Goal: Task Accomplishment & Management: Use online tool/utility

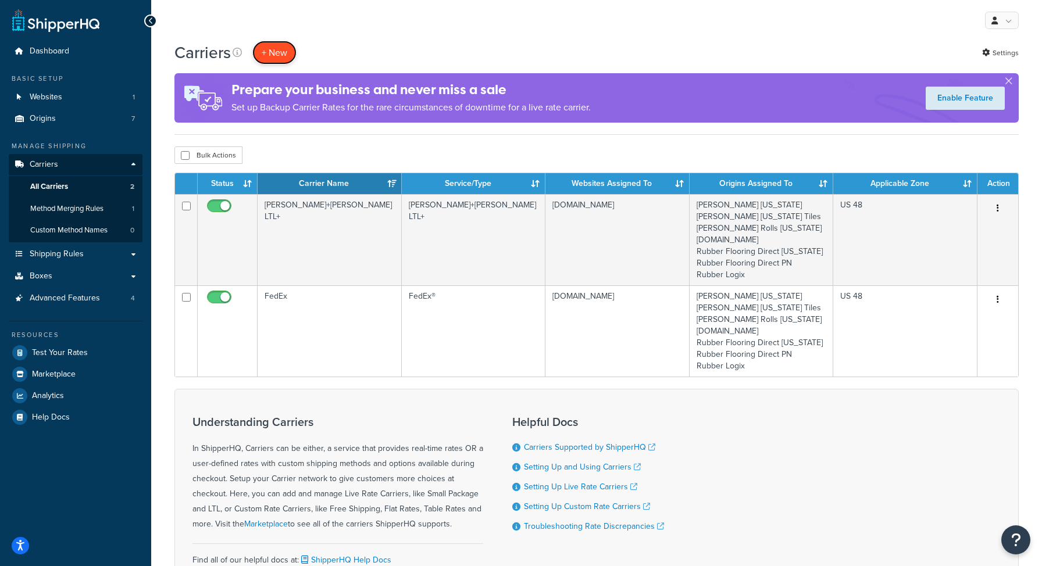
click at [263, 52] on button "+ New" at bounding box center [274, 53] width 44 height 24
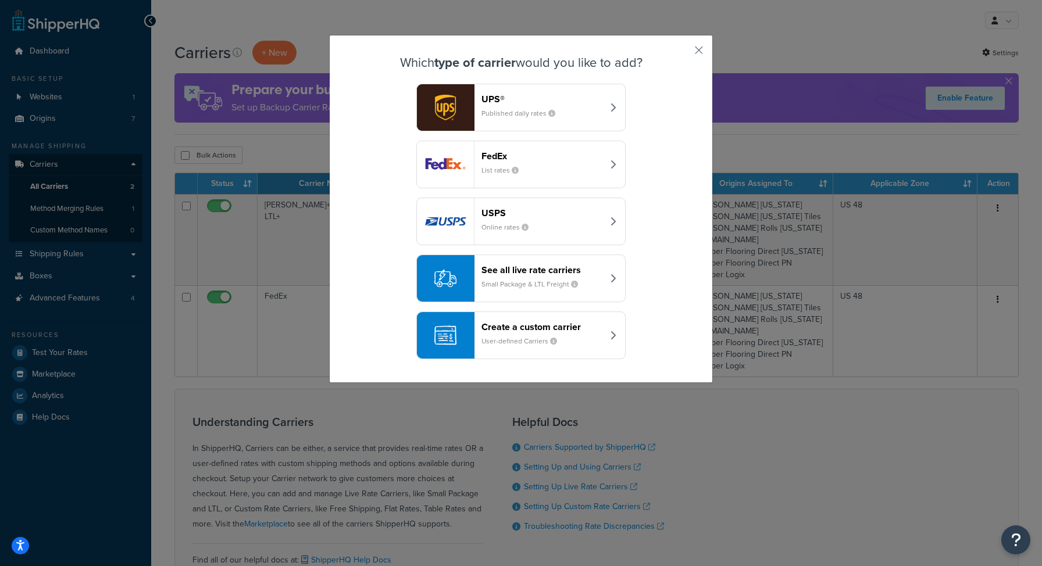
click at [579, 278] on div "See all live rate carriers Small Package & LTL Freight" at bounding box center [543, 279] width 122 height 28
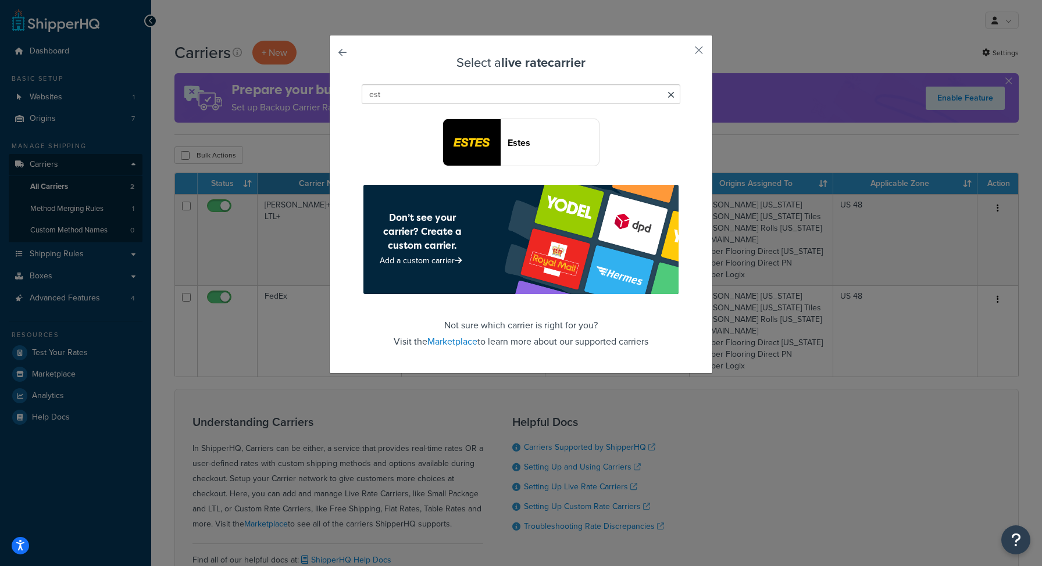
type input "est"
click at [504, 151] on button "Estes" at bounding box center [521, 143] width 157 height 48
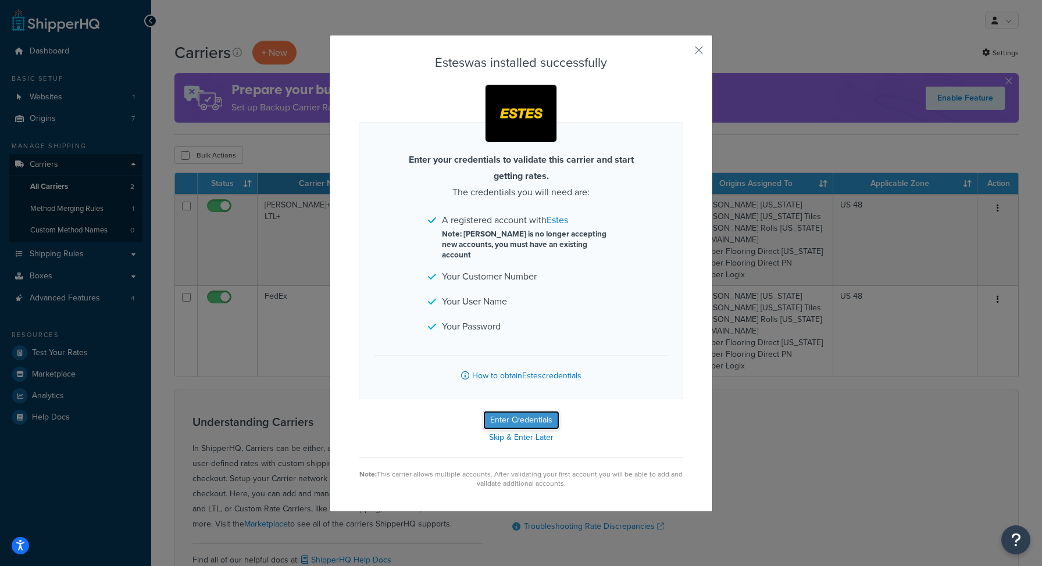
click at [498, 411] on button "Enter Credentials" at bounding box center [521, 420] width 76 height 19
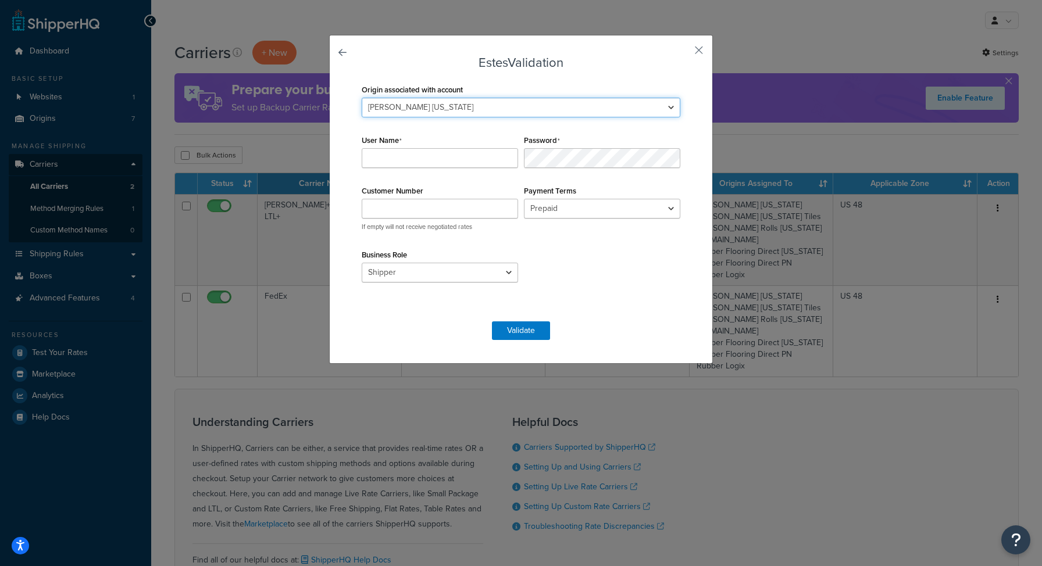
click at [405, 112] on select "Fleck California Fleck Ohio Tiles Fleck Rolls Ohio Living.Fit Rubber Flooring D…" at bounding box center [521, 108] width 319 height 20
click at [414, 109] on select "Fleck California Fleck Ohio Tiles Fleck Rolls Ohio Living.Fit Rubber Flooring D…" at bounding box center [521, 108] width 319 height 20
click at [405, 158] on input "User Name" at bounding box center [440, 158] width 156 height 20
click at [683, 53] on button "button" at bounding box center [681, 54] width 3 height 3
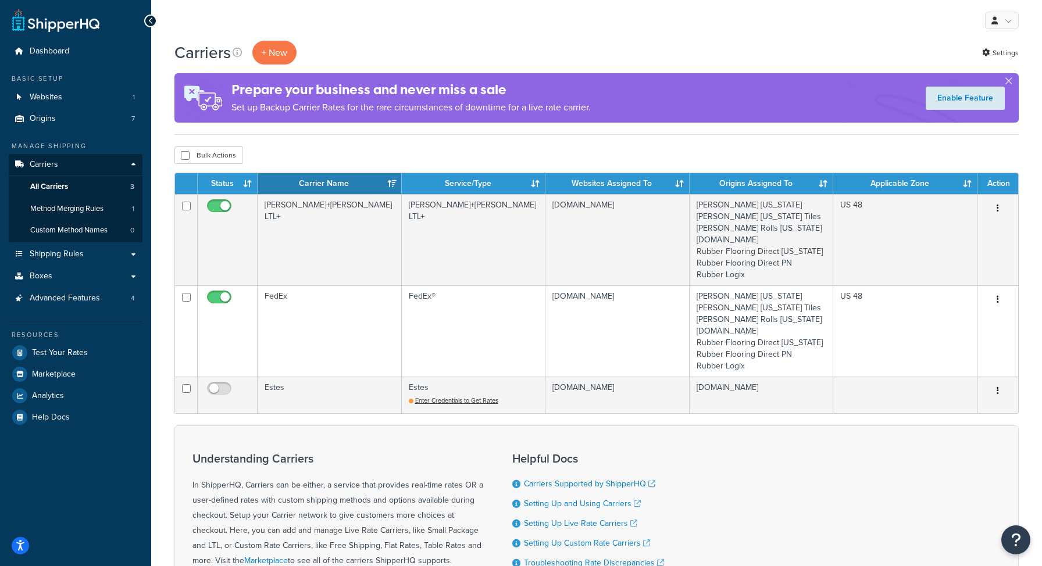
click at [270, 66] on div "Carriers + New Settings Prepare your business and never miss a sale Set up Back…" at bounding box center [596, 88] width 844 height 94
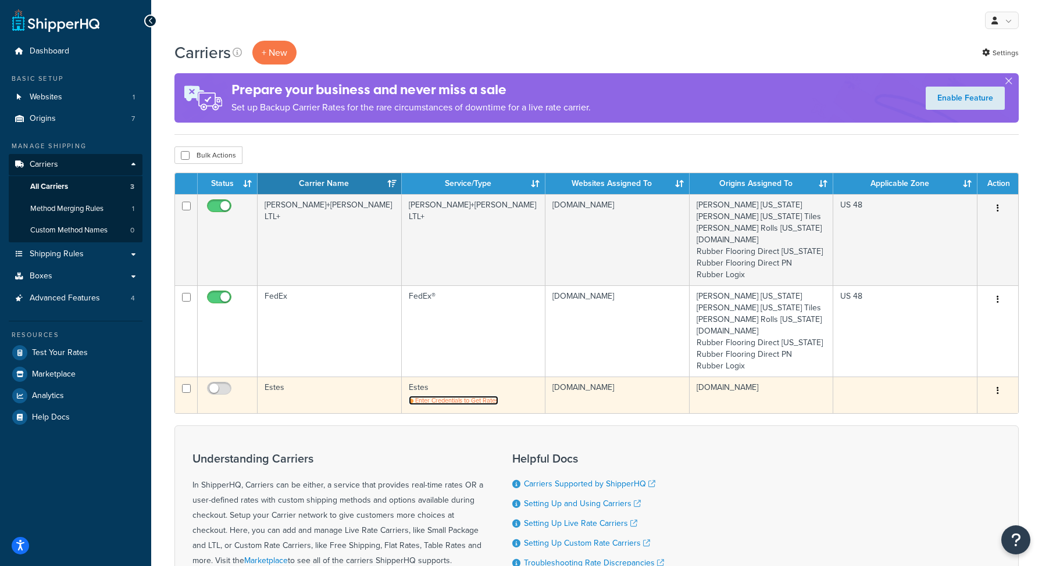
click at [440, 401] on span "Enter Credentials to Get Rates" at bounding box center [456, 400] width 83 height 9
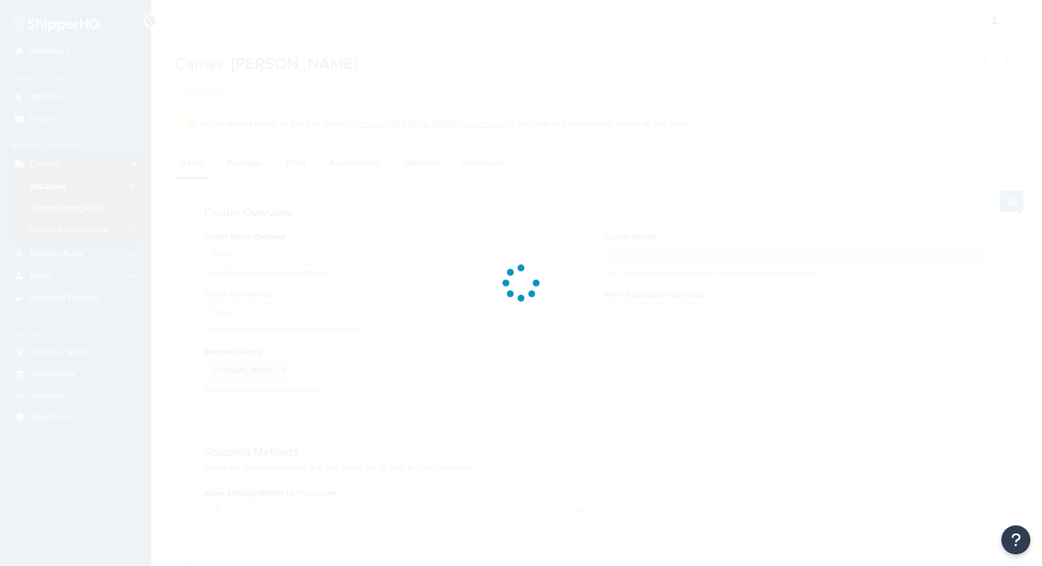
select select "estesFreight"
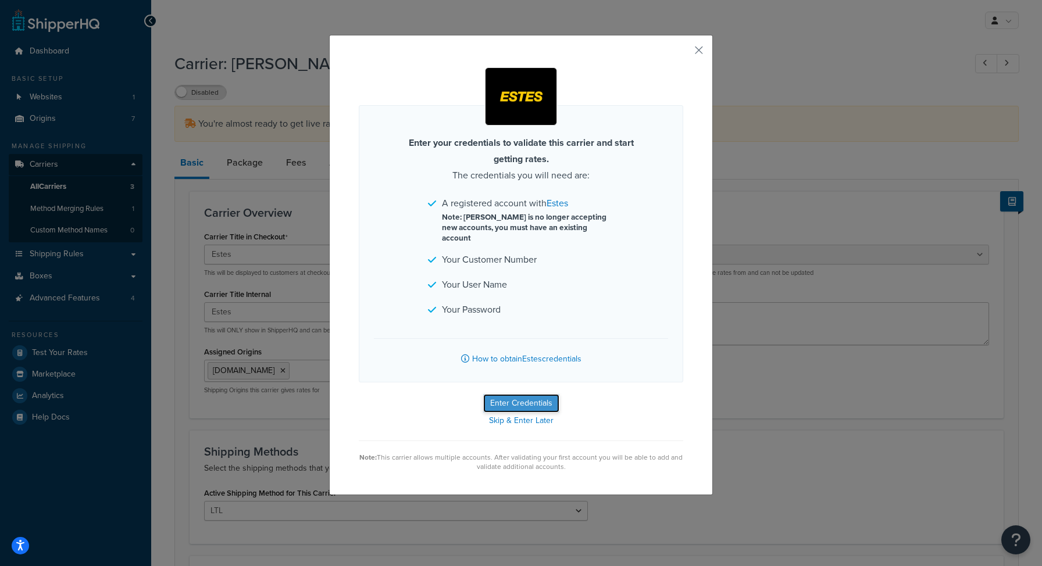
click at [507, 394] on button "Enter Credentials" at bounding box center [521, 403] width 76 height 19
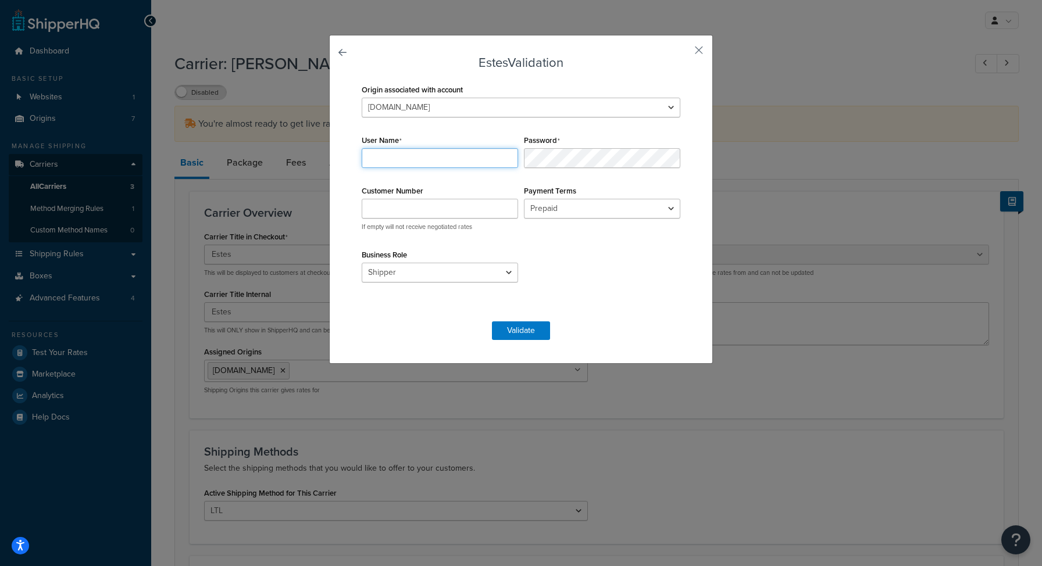
click at [422, 165] on input "User Name" at bounding box center [440, 158] width 156 height 20
type input "jay@living.fit"
click at [441, 214] on input "Customer Number" at bounding box center [440, 209] width 156 height 20
paste input "B177697"
type input "B177697"
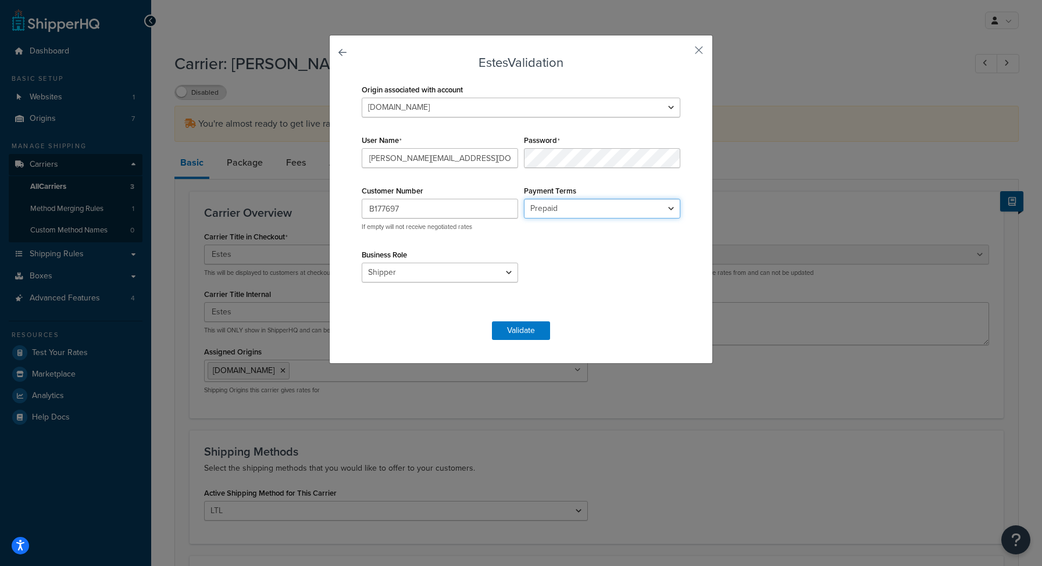
click at [581, 217] on select "Prepaid Collect" at bounding box center [602, 209] width 156 height 20
click at [524, 199] on select "Prepaid Collect" at bounding box center [602, 209] width 156 height 20
click at [467, 256] on div "Business Role Shipper Consignee Third Party" at bounding box center [440, 271] width 162 height 49
click at [465, 265] on select "Shipper Consignee Third Party" at bounding box center [440, 273] width 156 height 20
click at [362, 263] on select "Shipper Consignee Third Party" at bounding box center [440, 273] width 156 height 20
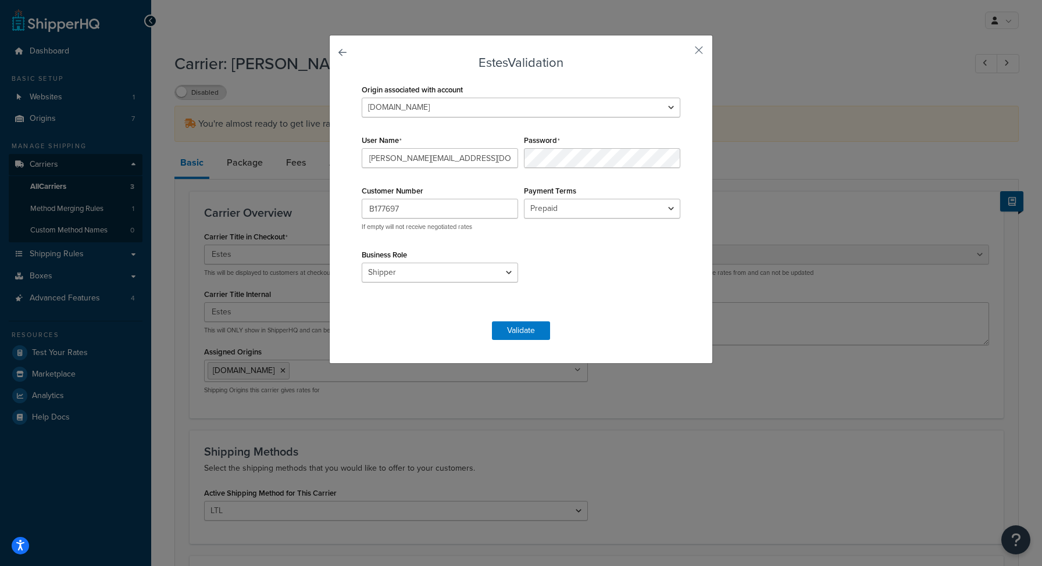
click at [602, 238] on div "Origin associated with account Fleck California Fleck Ohio Tiles Fleck Rolls Oh…" at bounding box center [521, 195] width 325 height 229
click at [433, 153] on input "jay@living.fit" at bounding box center [440, 158] width 156 height 20
paste input "Living.F"
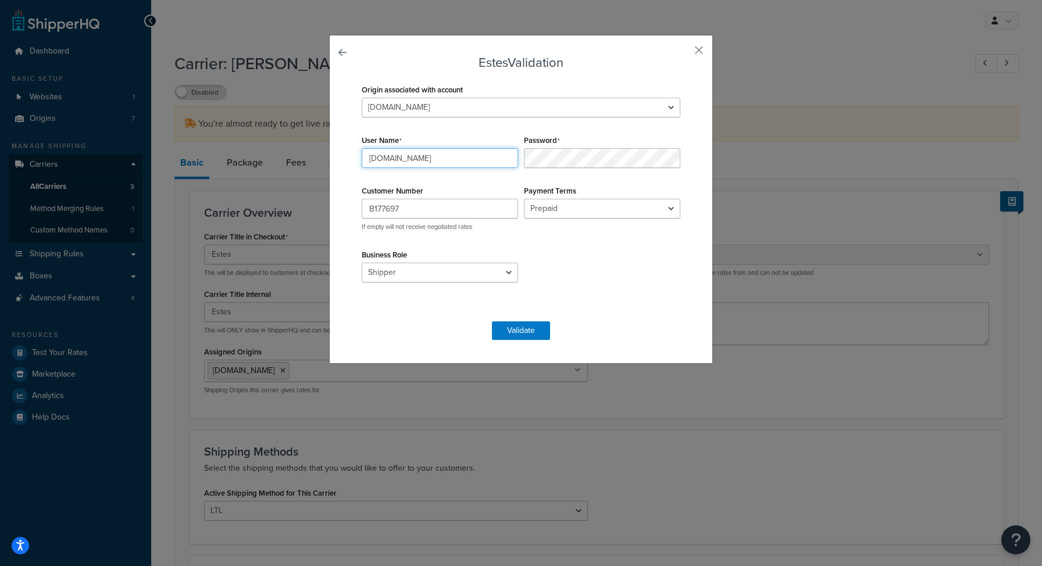
type input "[DOMAIN_NAME]"
click at [503, 334] on button "Validate" at bounding box center [521, 331] width 58 height 19
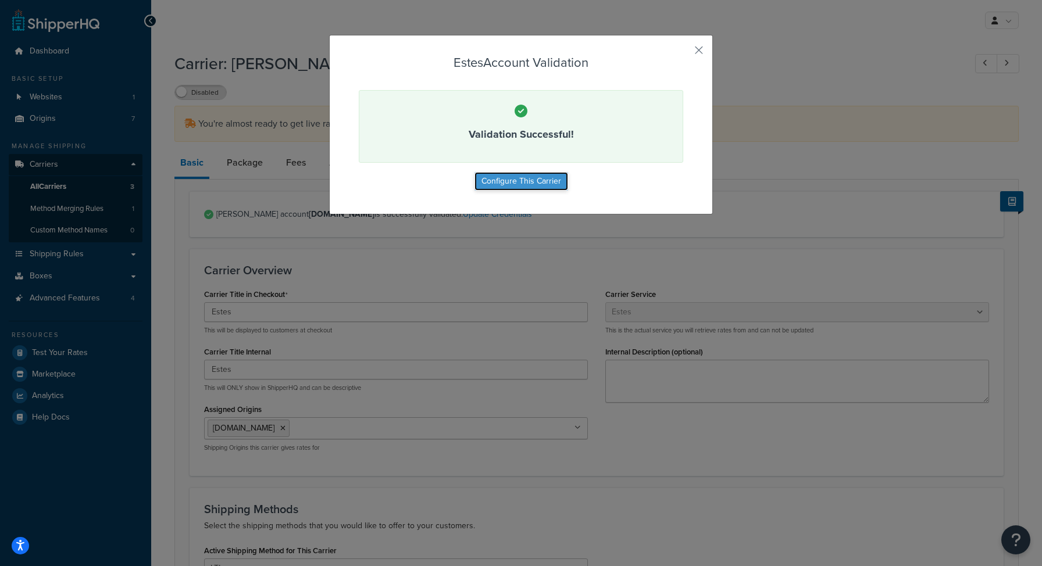
click at [545, 179] on button "Configure This Carrier" at bounding box center [522, 181] width 94 height 19
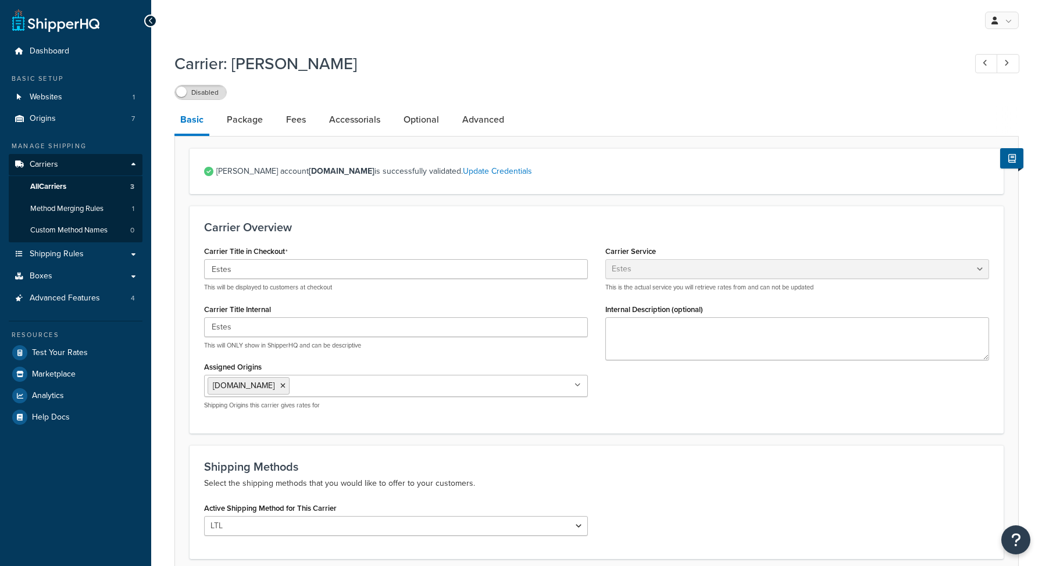
select select "estesFreight"
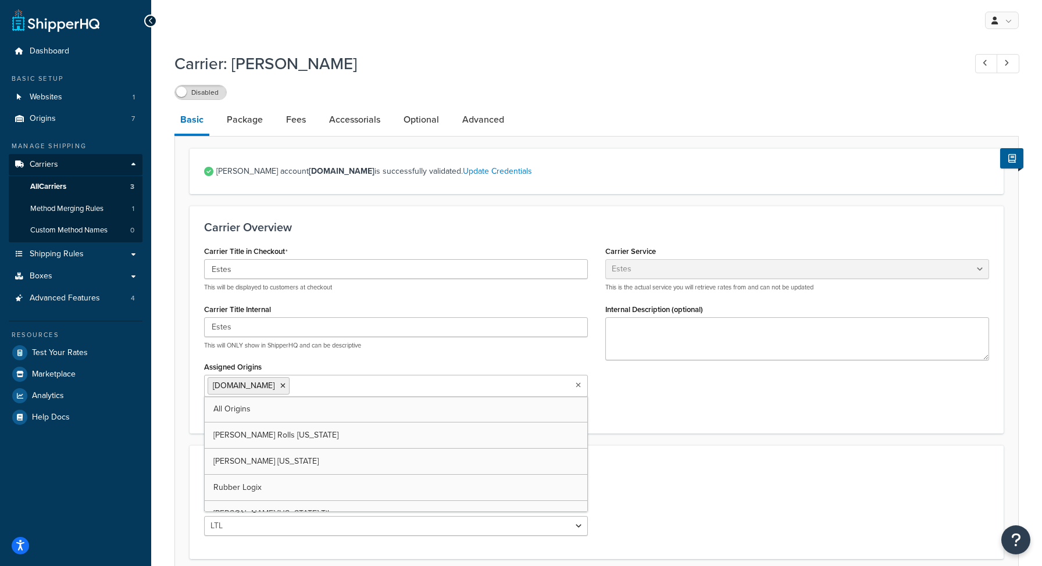
click at [320, 395] on ul "[DOMAIN_NAME]" at bounding box center [396, 386] width 384 height 22
click at [311, 415] on link "All Origins" at bounding box center [396, 410] width 383 height 26
click at [341, 387] on icon at bounding box center [343, 386] width 5 height 7
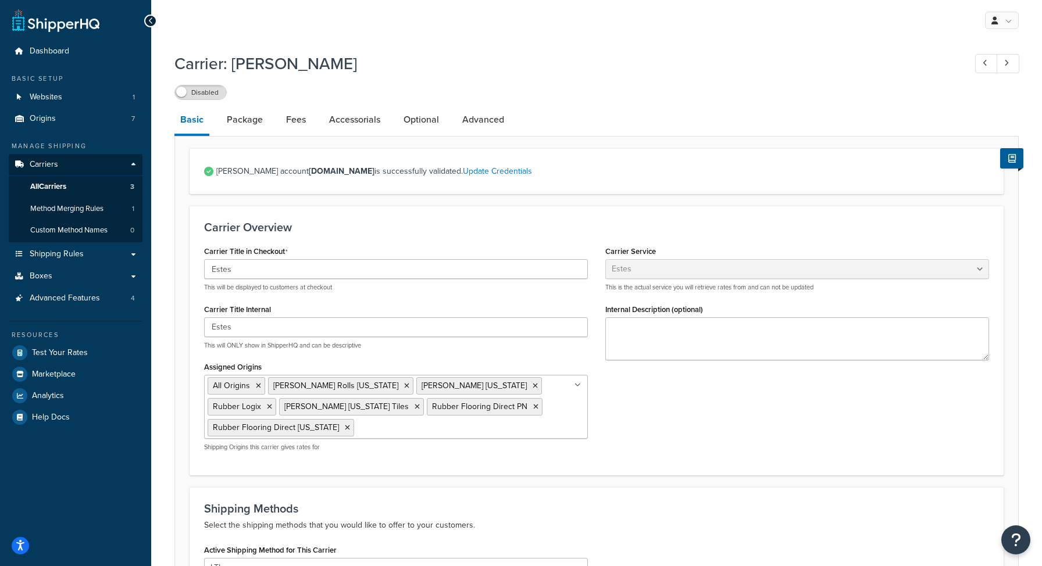
click at [639, 411] on div "Carrier Title in Checkout Estes This will be displayed to customers at checkout…" at bounding box center [596, 351] width 803 height 217
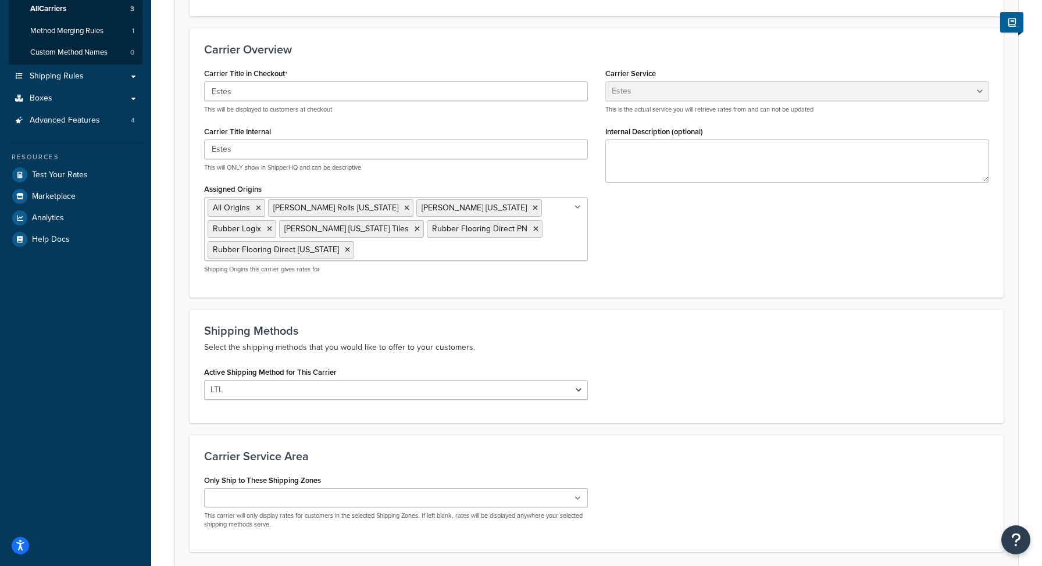
scroll to position [206, 0]
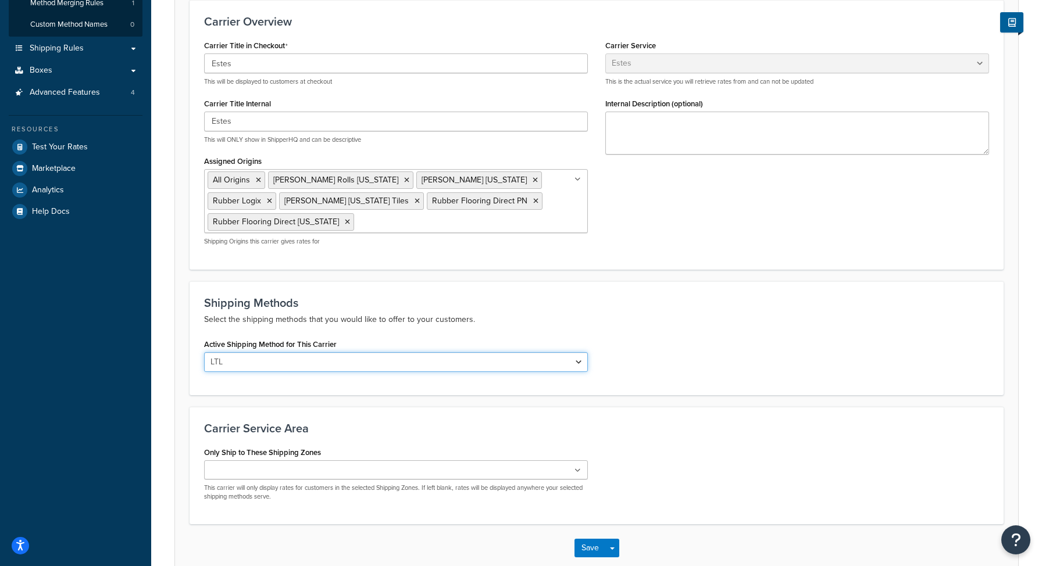
click at [558, 352] on select "LTL" at bounding box center [396, 362] width 384 height 20
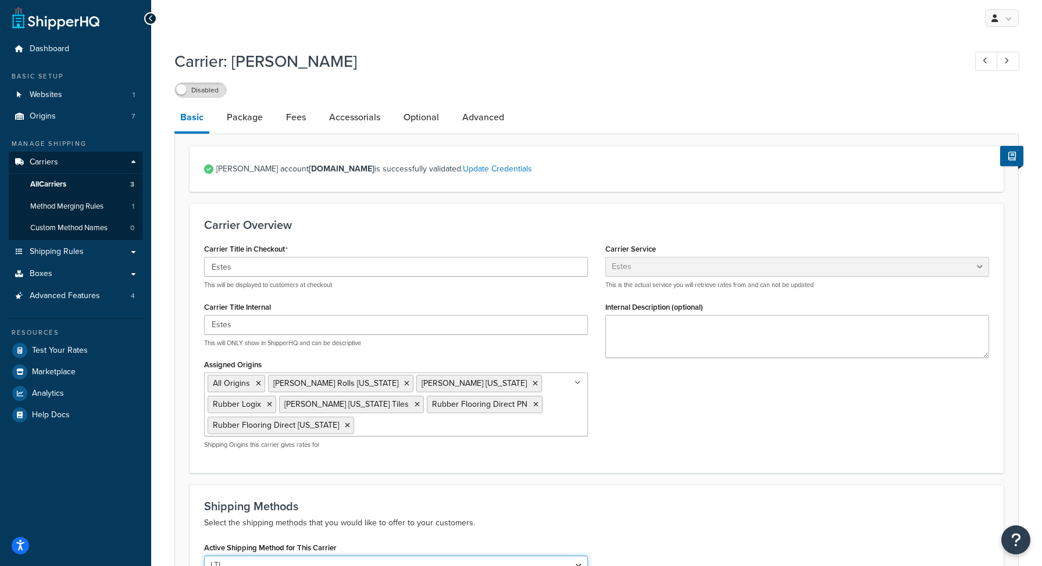
scroll to position [0, 0]
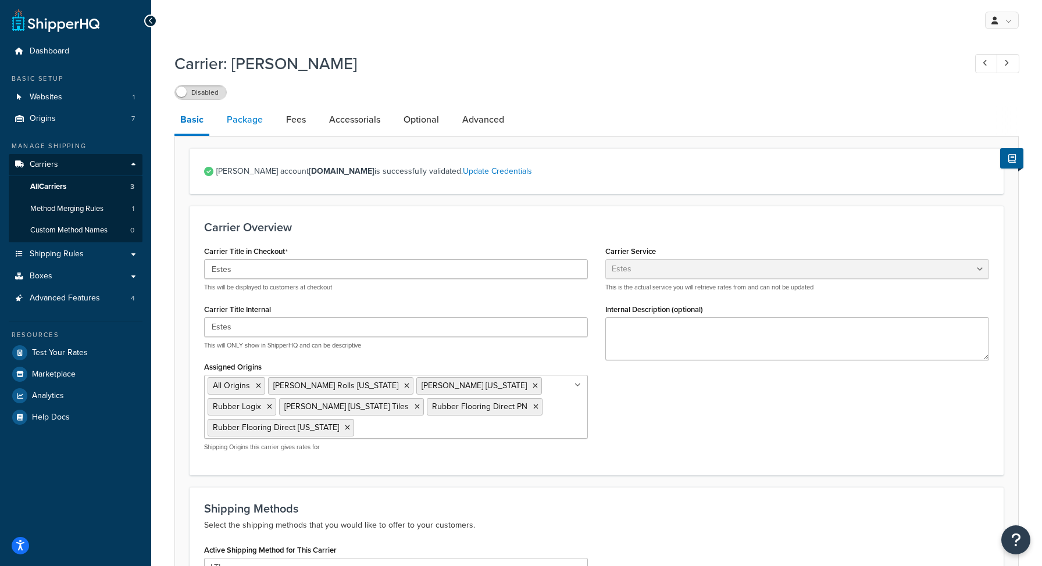
click at [243, 118] on link "Package" at bounding box center [245, 120] width 48 height 28
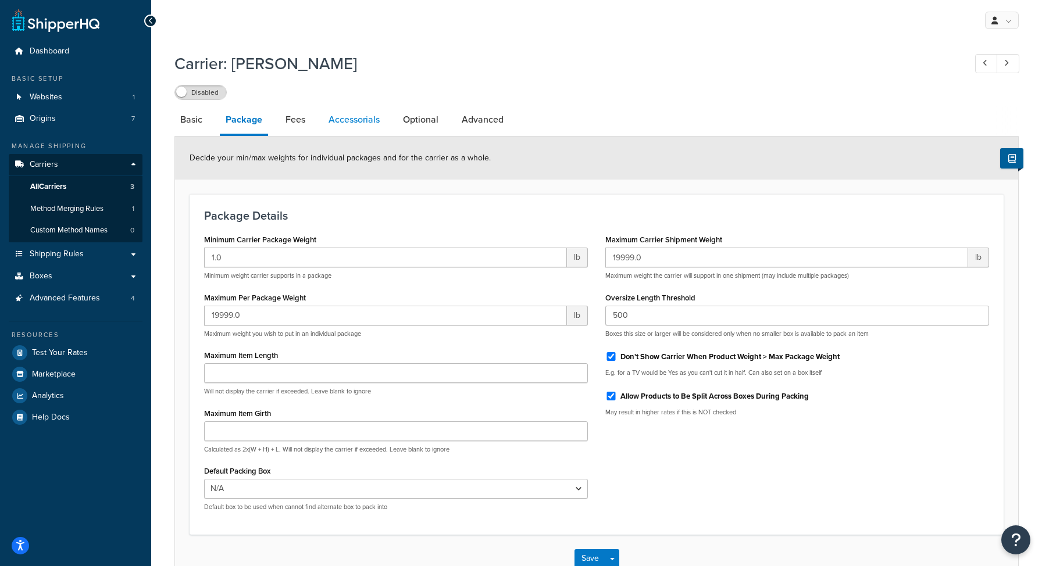
click at [339, 118] on link "Accessorials" at bounding box center [354, 120] width 63 height 28
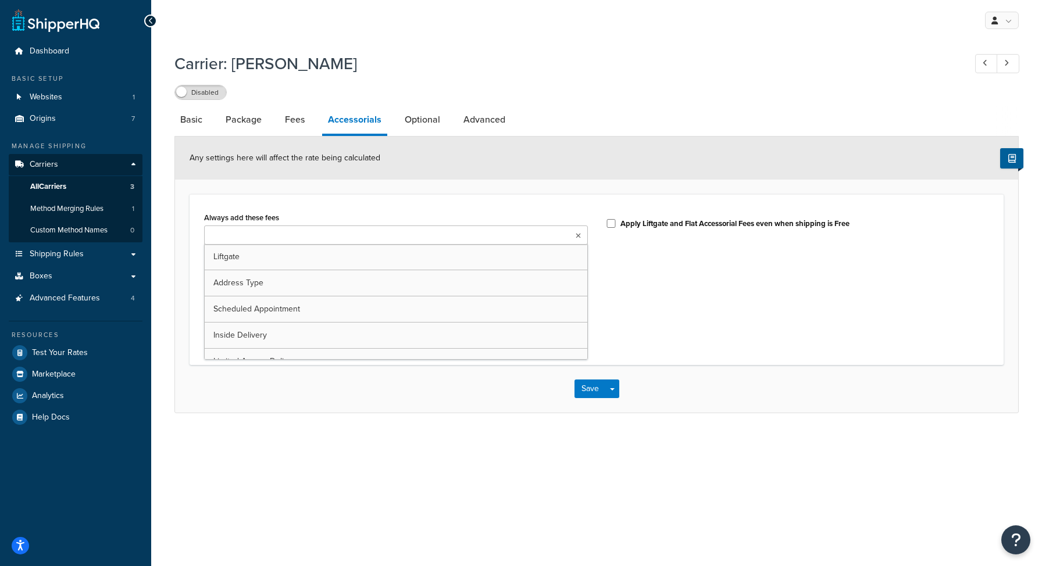
click at [335, 232] on ul at bounding box center [396, 235] width 384 height 19
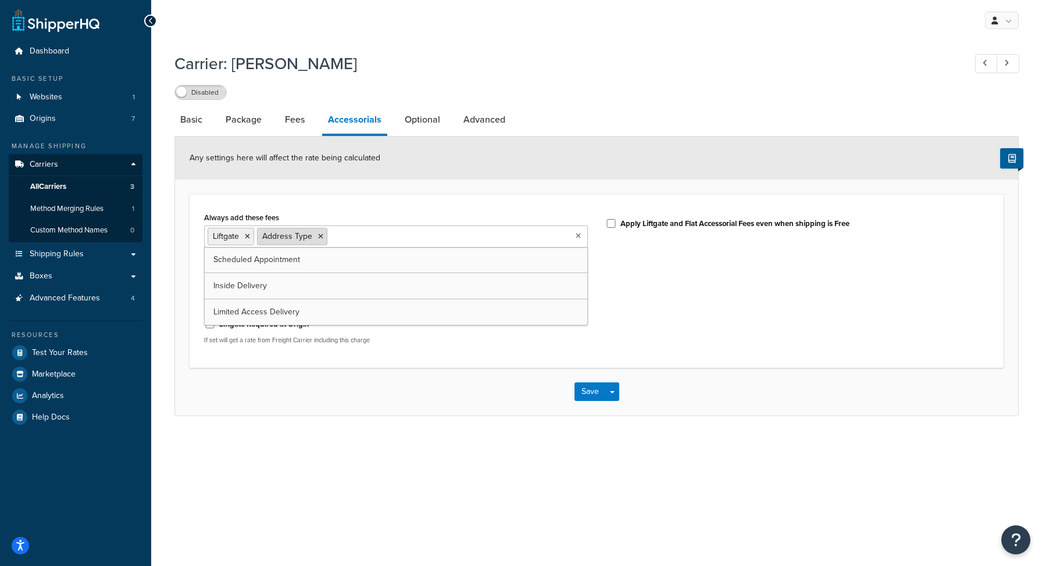
click at [318, 240] on icon at bounding box center [320, 236] width 5 height 7
click at [313, 420] on div "Carrier: Estes Disabled Basic Package Fees Accessorials Optional Advanced Any s…" at bounding box center [596, 246] width 891 height 399
click at [319, 302] on select "Business Residential" at bounding box center [396, 296] width 384 height 20
select select "residential"
click at [204, 286] on select "Business Residential" at bounding box center [396, 296] width 384 height 20
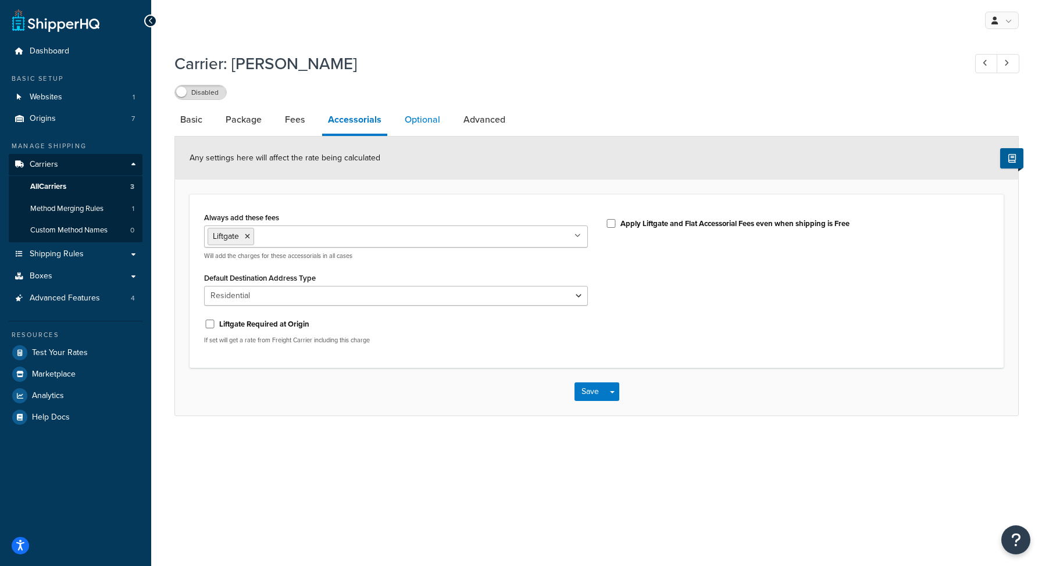
click at [423, 117] on link "Optional" at bounding box center [422, 120] width 47 height 28
select select "55"
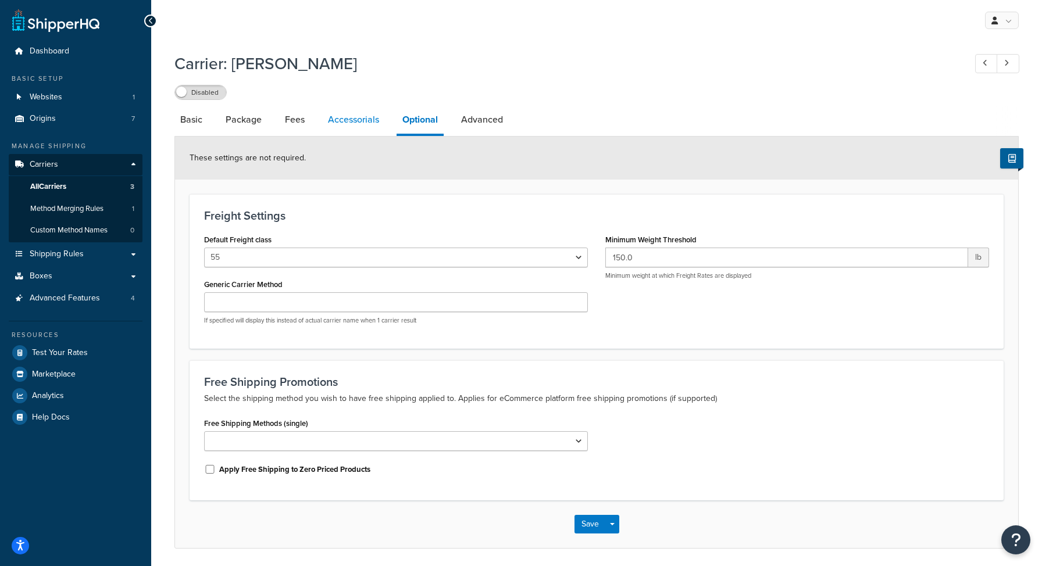
click at [363, 117] on link "Accessorials" at bounding box center [353, 120] width 63 height 28
select select "residential"
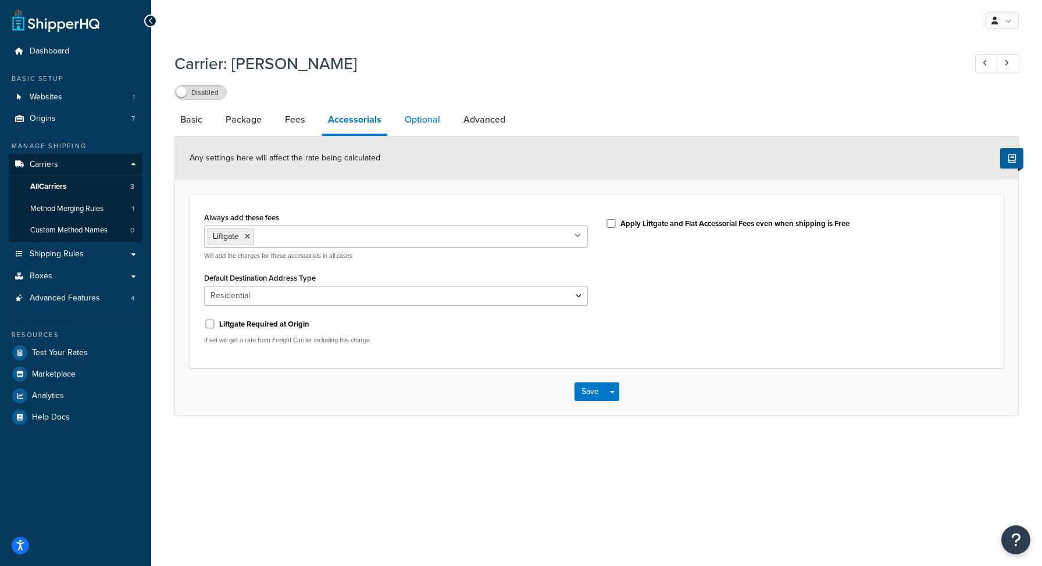
click at [419, 122] on link "Optional" at bounding box center [422, 120] width 47 height 28
select select "55"
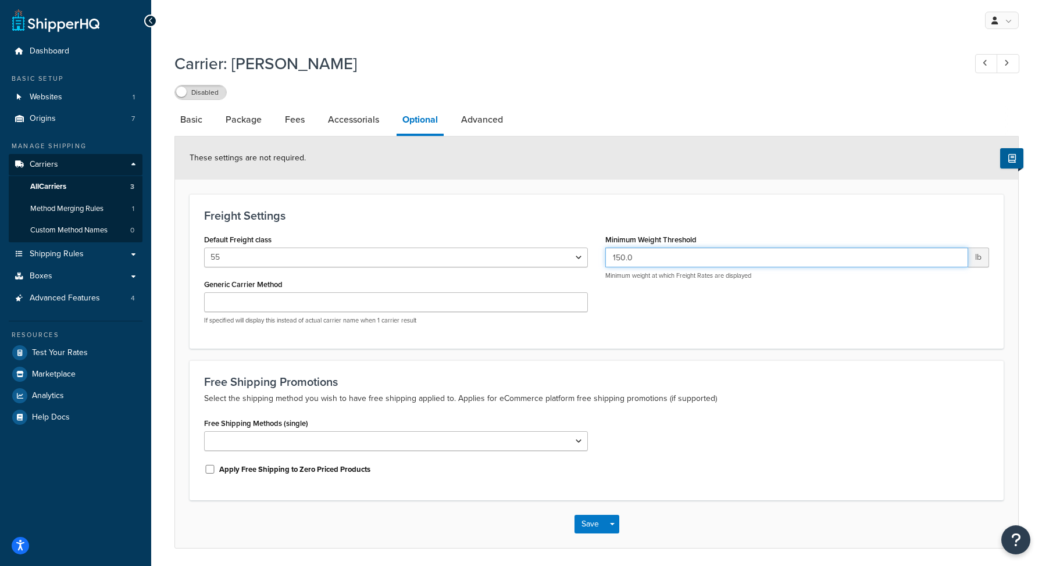
click at [648, 263] on input "150.0" at bounding box center [786, 258] width 363 height 20
click at [493, 117] on link "Advanced" at bounding box center [482, 120] width 54 height 28
select select "false"
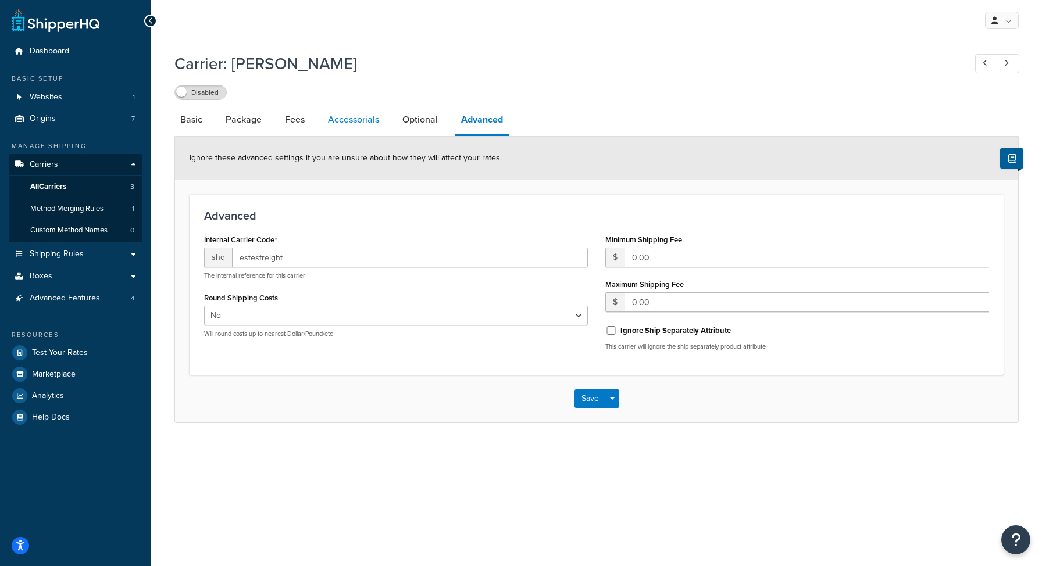
click at [358, 120] on link "Accessorials" at bounding box center [353, 120] width 63 height 28
select select "residential"
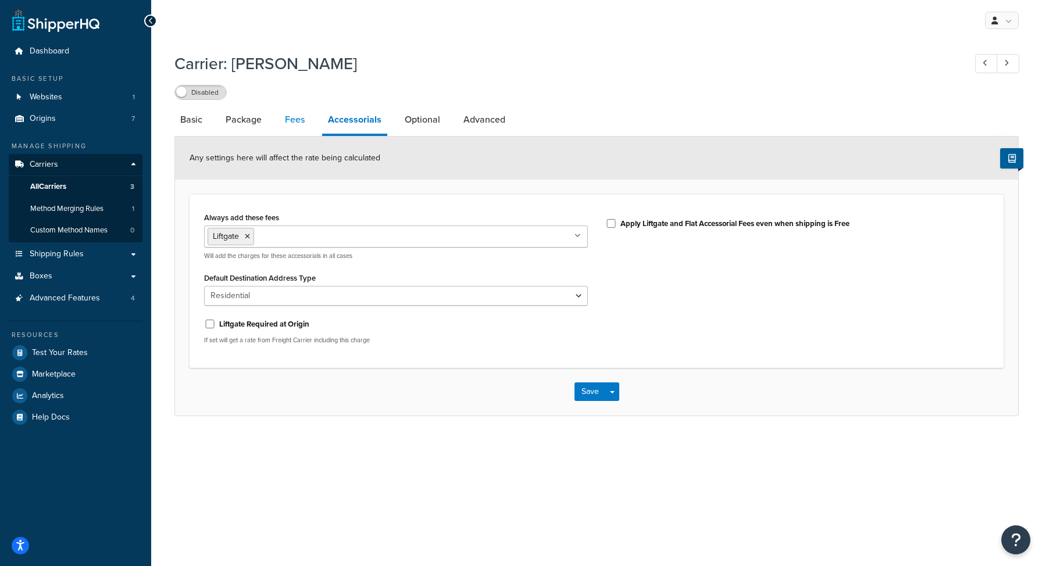
click at [291, 122] on link "Fees" at bounding box center [294, 120] width 31 height 28
select select "AFTER"
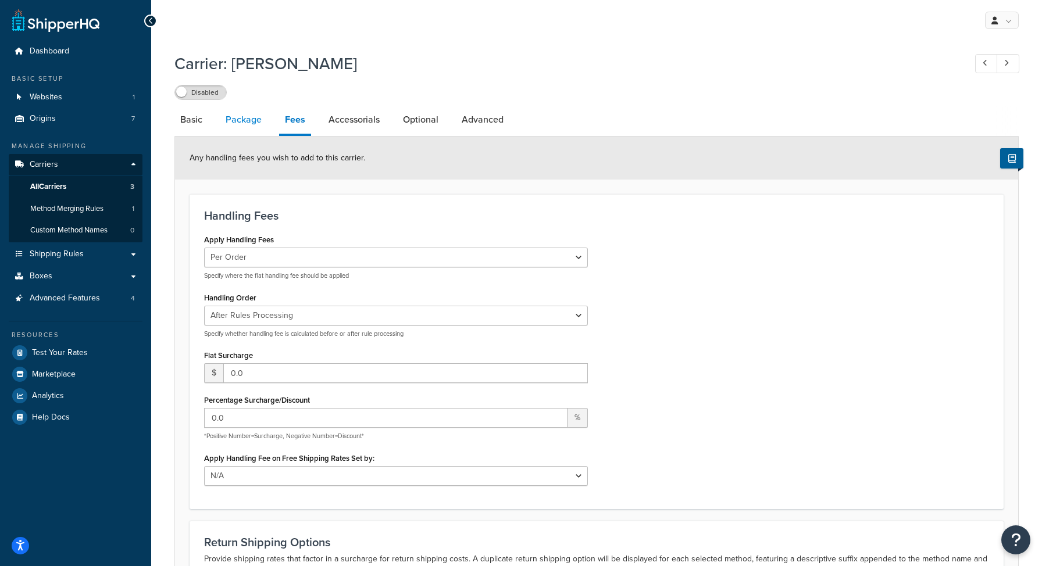
click at [241, 116] on link "Package" at bounding box center [244, 120] width 48 height 28
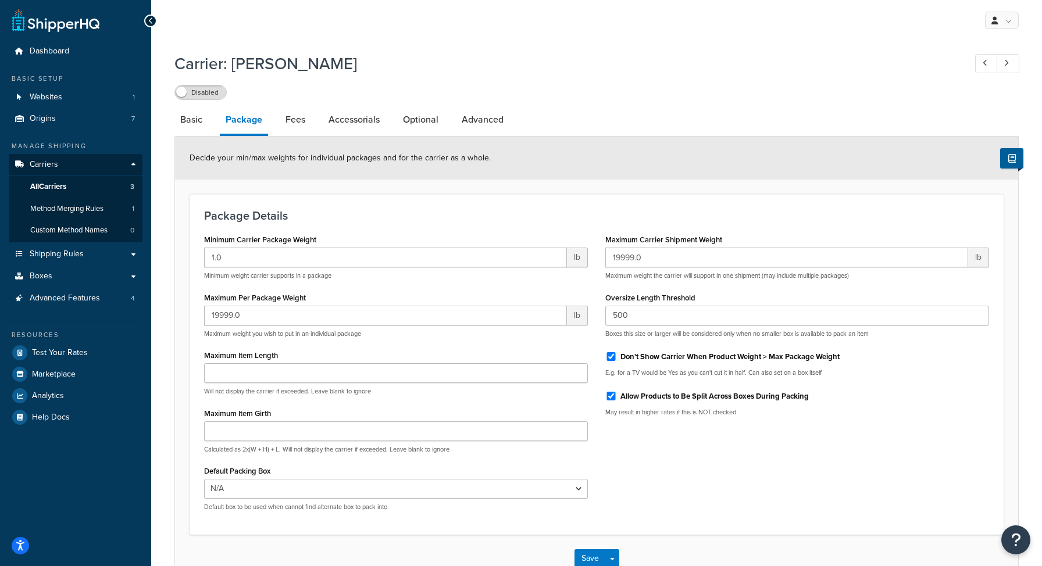
scroll to position [3, 0]
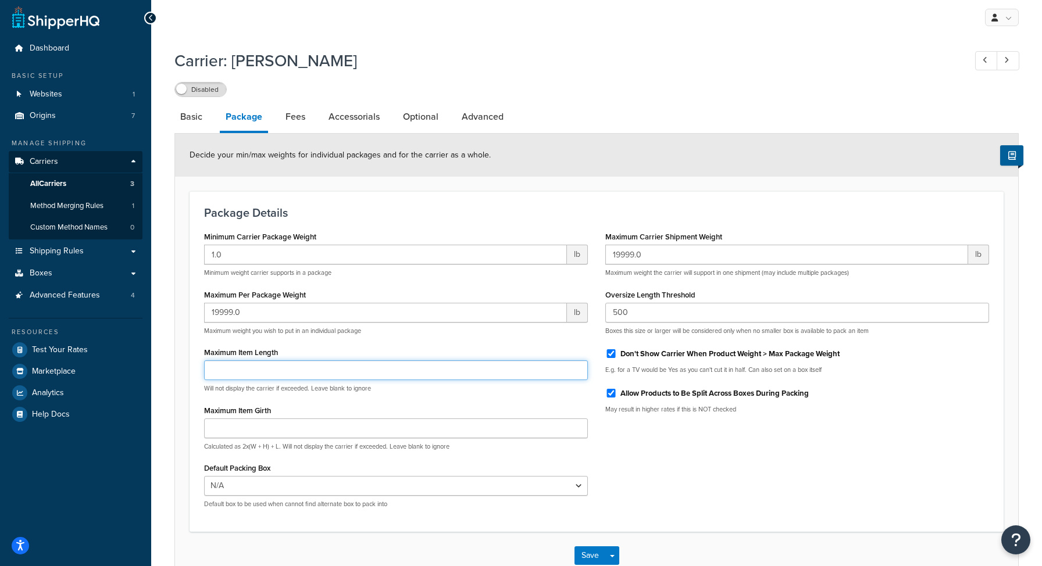
click at [292, 375] on input "Maximum Item Length" at bounding box center [396, 371] width 384 height 20
type input "50"
click at [274, 427] on input "Maximum Item Girth" at bounding box center [396, 429] width 384 height 20
click at [378, 484] on select "N/A 24 Inch Tiles - 8 mm Box 24 Inch Tiles - 9 mm Box 24 Inch Tiles - 12 mm Box…" at bounding box center [396, 486] width 384 height 20
click at [586, 555] on button "Save" at bounding box center [590, 556] width 31 height 19
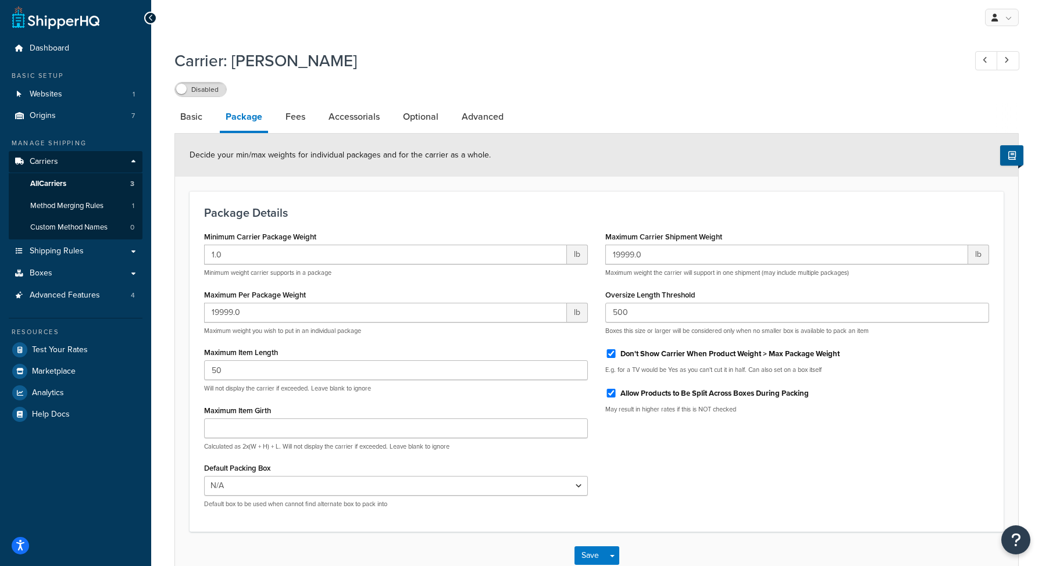
scroll to position [0, 0]
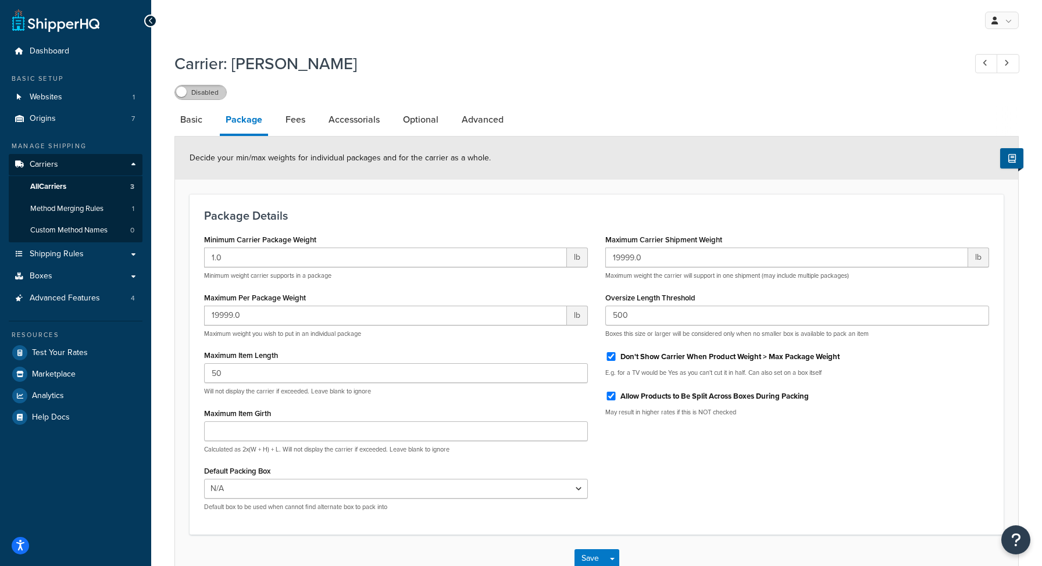
click at [202, 90] on label "Disabled" at bounding box center [200, 92] width 51 height 14
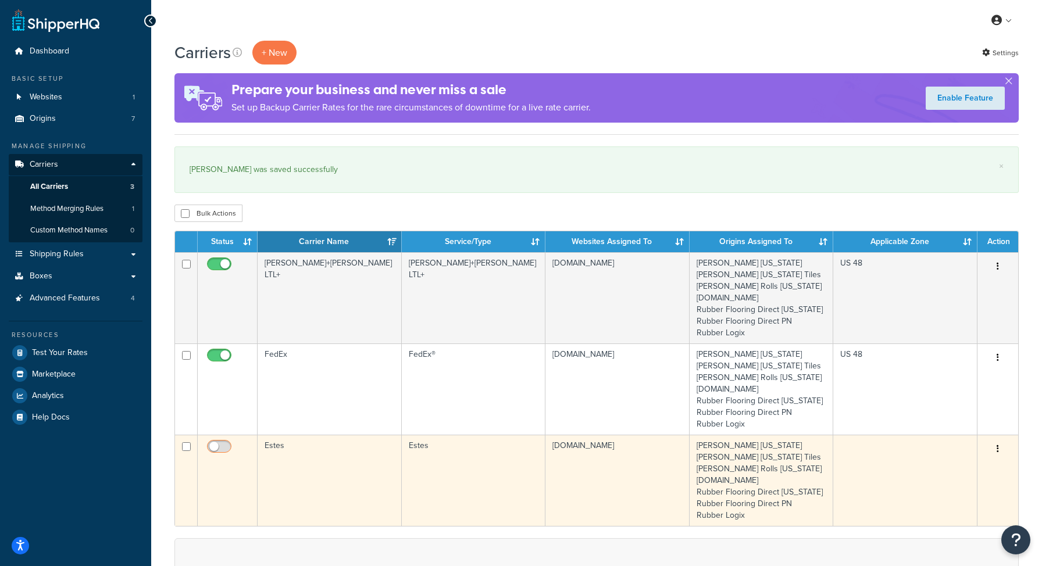
click at [212, 450] on input "checkbox" at bounding box center [221, 450] width 32 height 15
checkbox input "true"
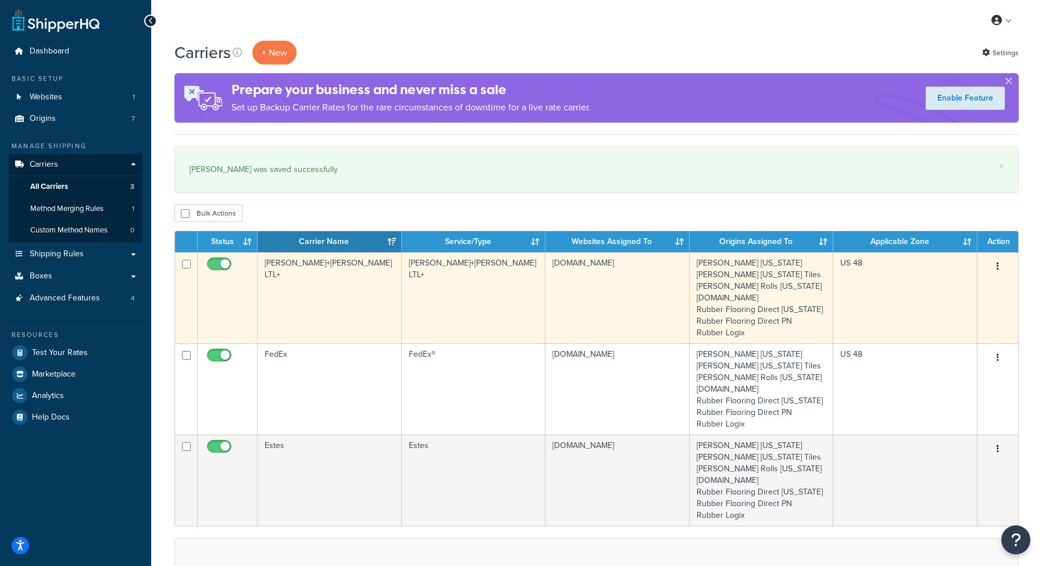
click at [316, 267] on td "[PERSON_NAME]+[PERSON_NAME] LTL+" at bounding box center [330, 297] width 144 height 91
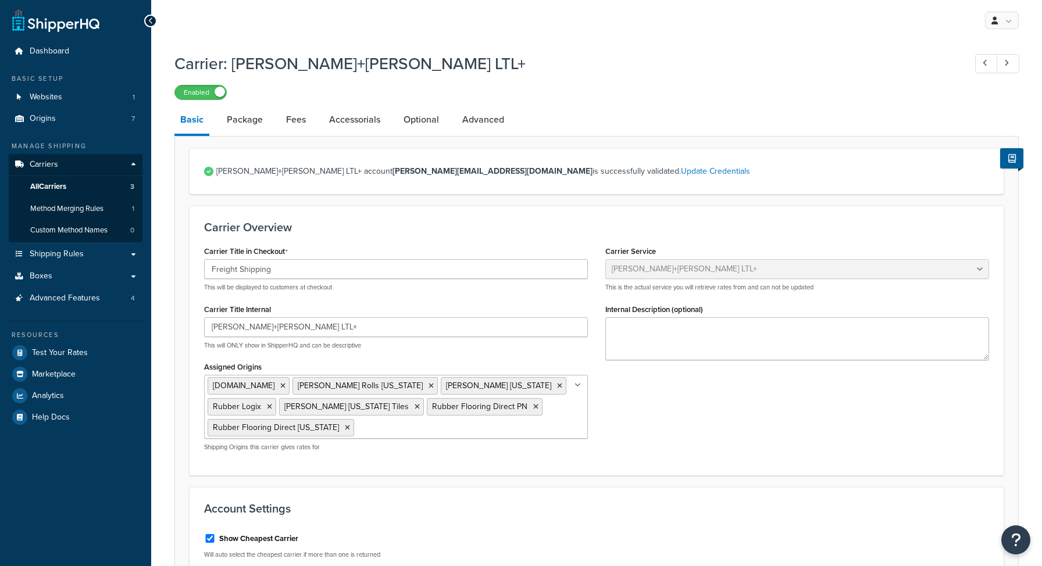
select select "reTransFreight"
click at [245, 124] on link "Package" at bounding box center [245, 120] width 48 height 28
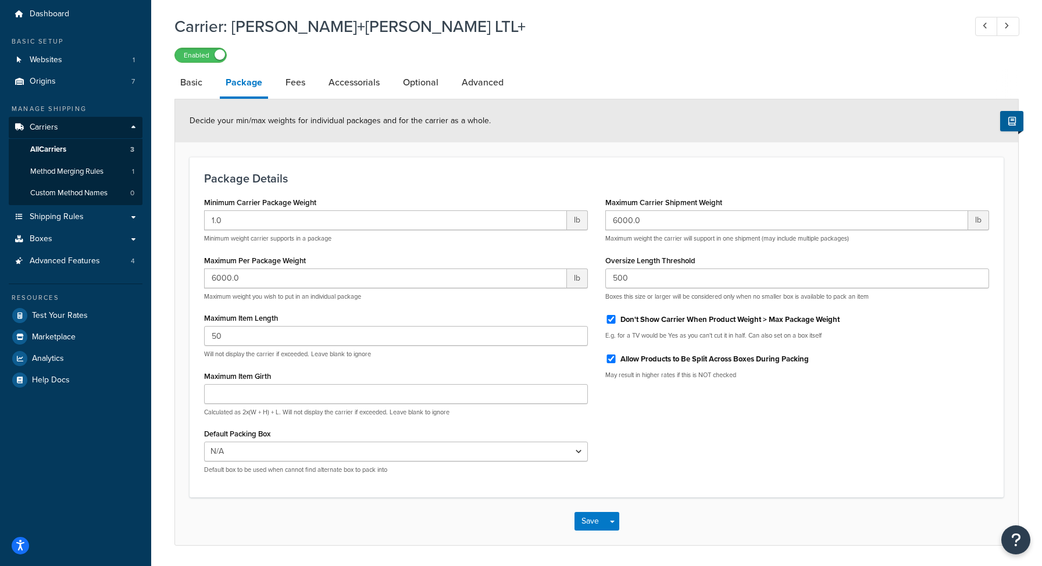
scroll to position [38, 0]
click at [288, 77] on link "Fees" at bounding box center [295, 81] width 31 height 28
select select "AFTER"
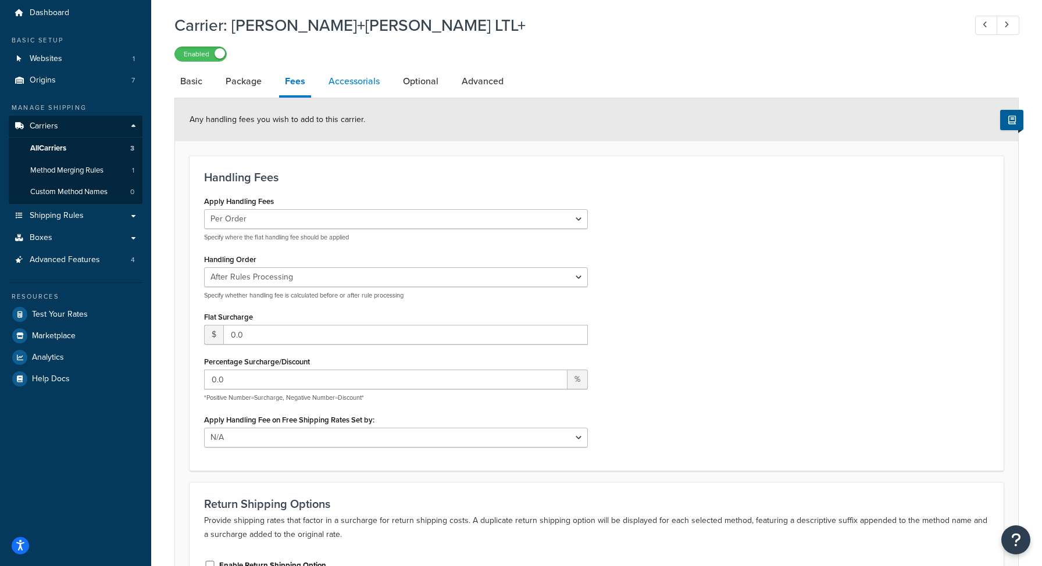
click at [355, 77] on link "Accessorials" at bounding box center [354, 81] width 63 height 28
select select "residential"
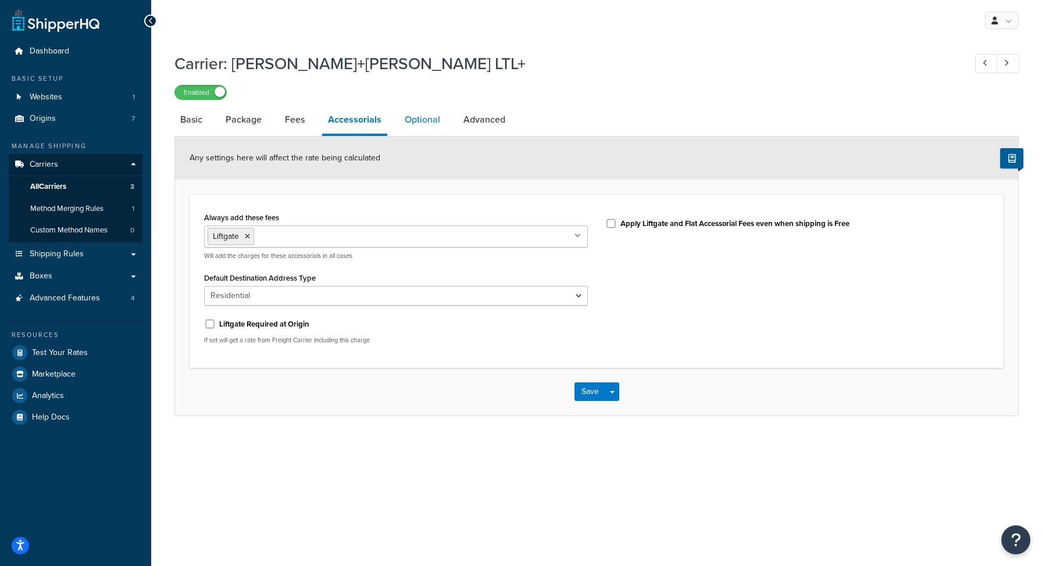
click at [422, 123] on link "Optional" at bounding box center [422, 120] width 47 height 28
select select "60"
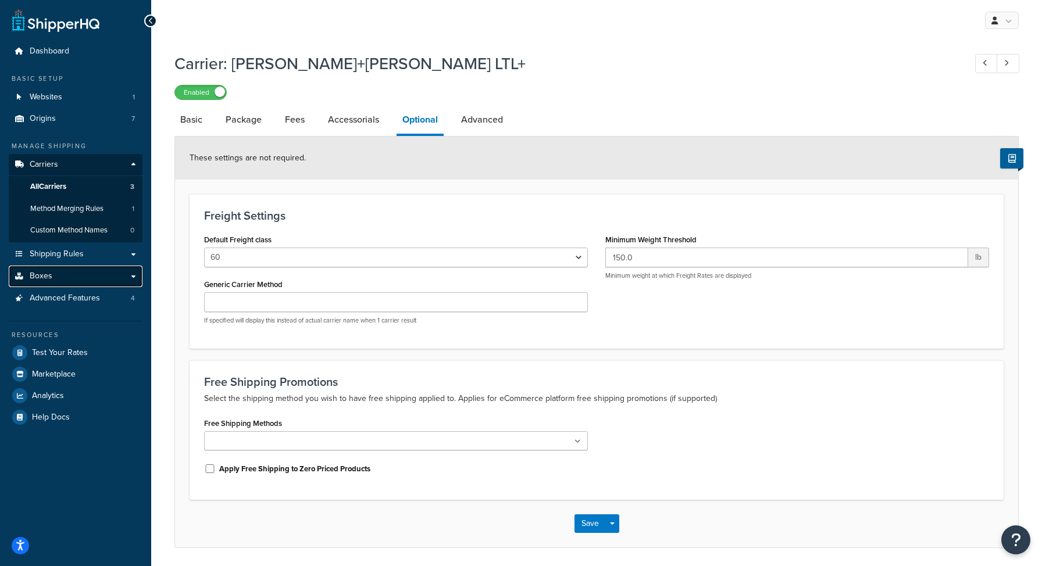
click at [60, 275] on link "Boxes" at bounding box center [76, 277] width 134 height 22
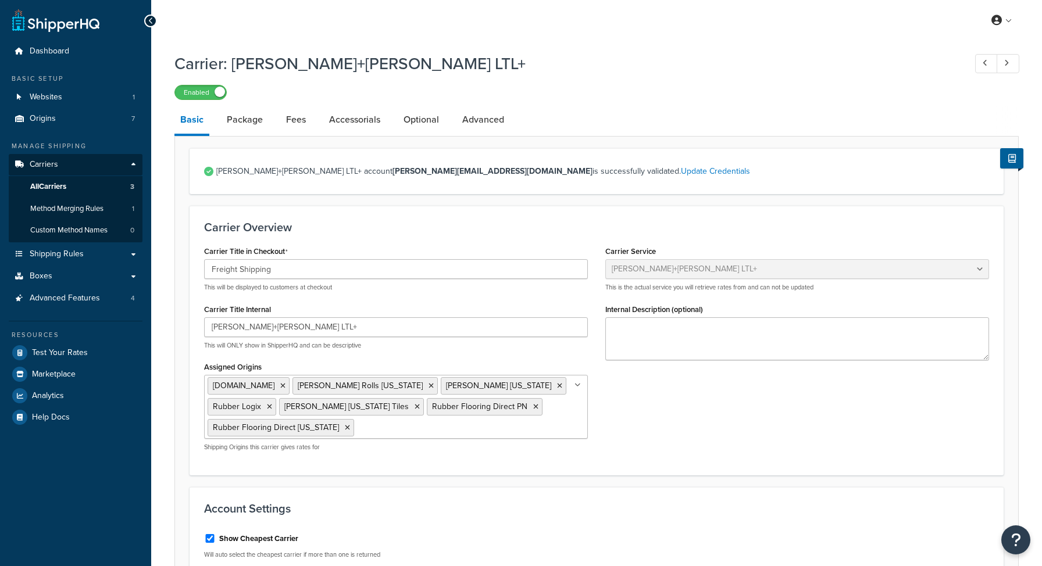
select select "reTransFreight"
click at [53, 180] on link "All Carriers 3" at bounding box center [76, 187] width 134 height 22
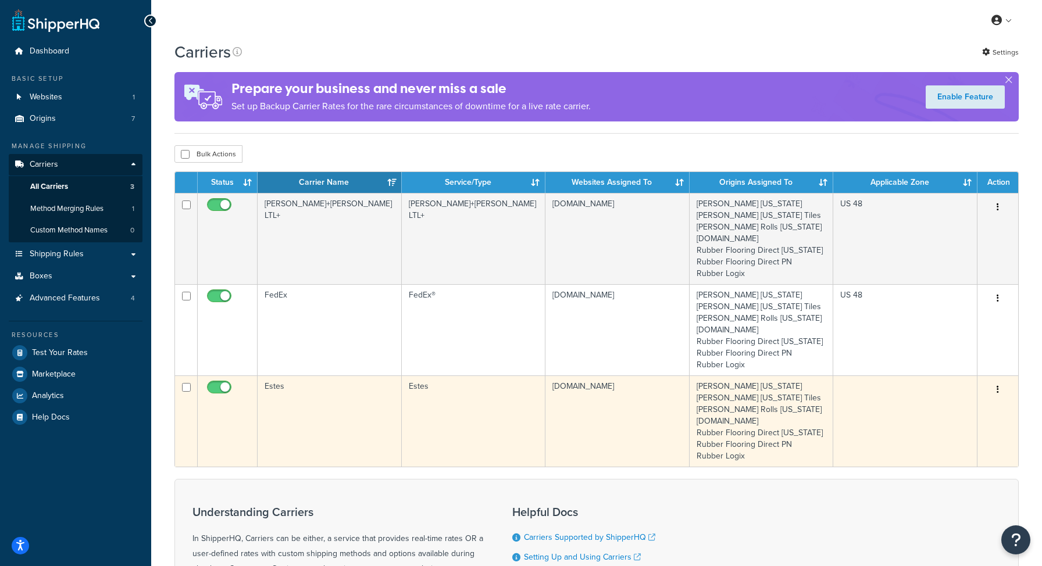
click at [268, 384] on td "Estes" at bounding box center [330, 421] width 144 height 91
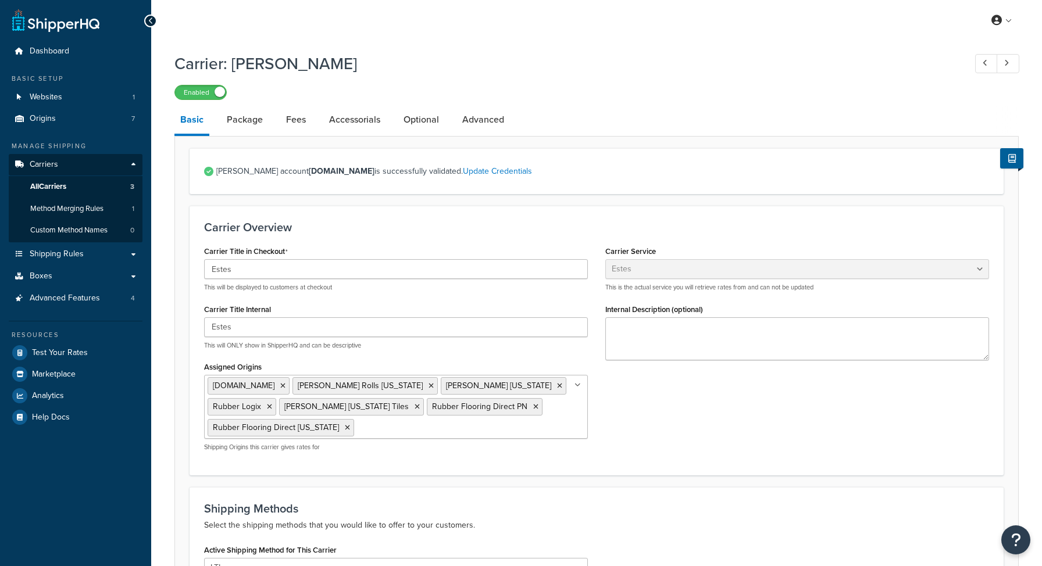
select select "estesFreight"
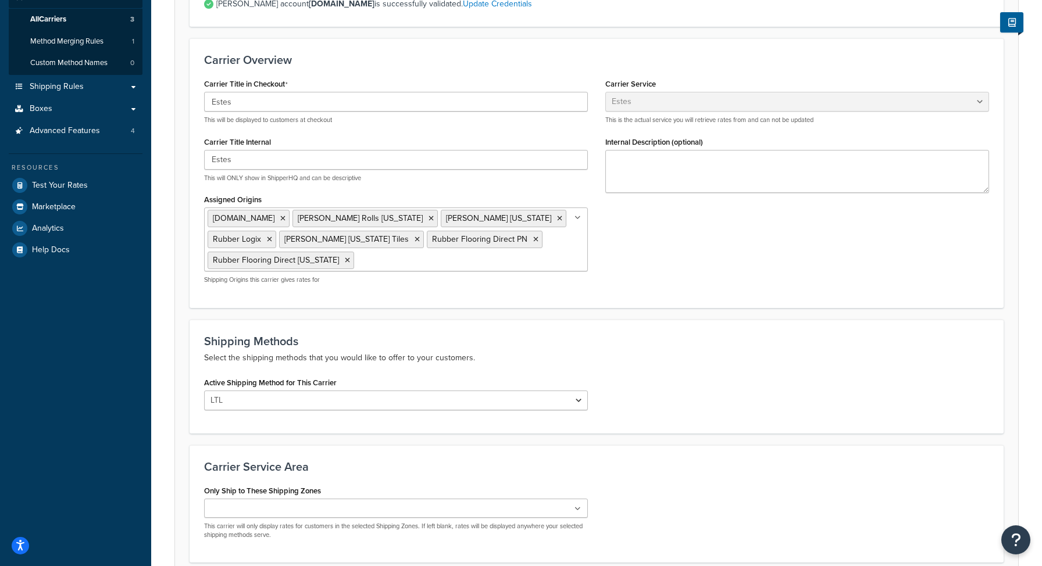
scroll to position [268, 0]
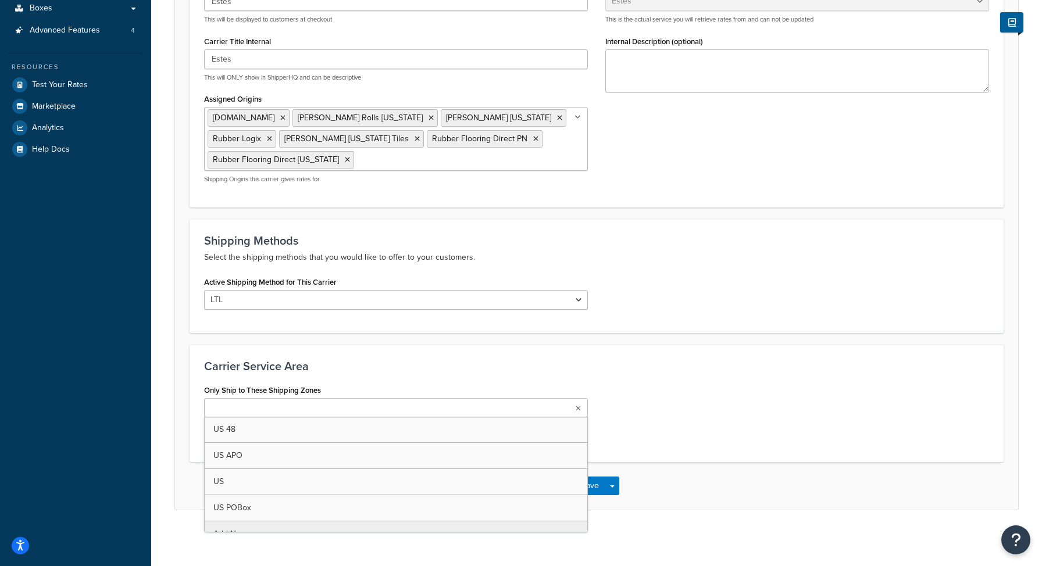
click at [468, 404] on ul at bounding box center [396, 407] width 384 height 19
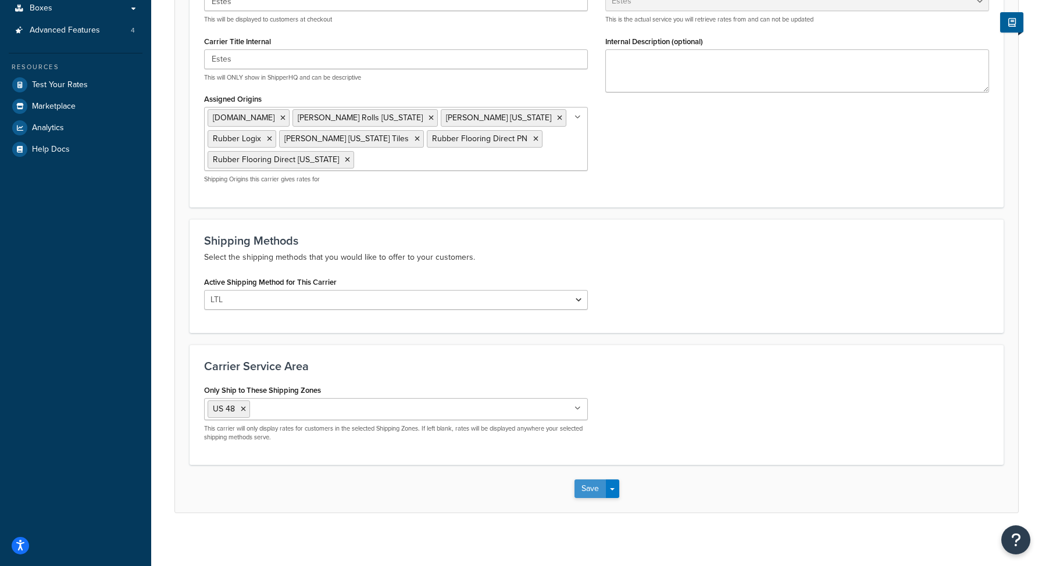
click at [600, 491] on button "Save" at bounding box center [590, 489] width 31 height 19
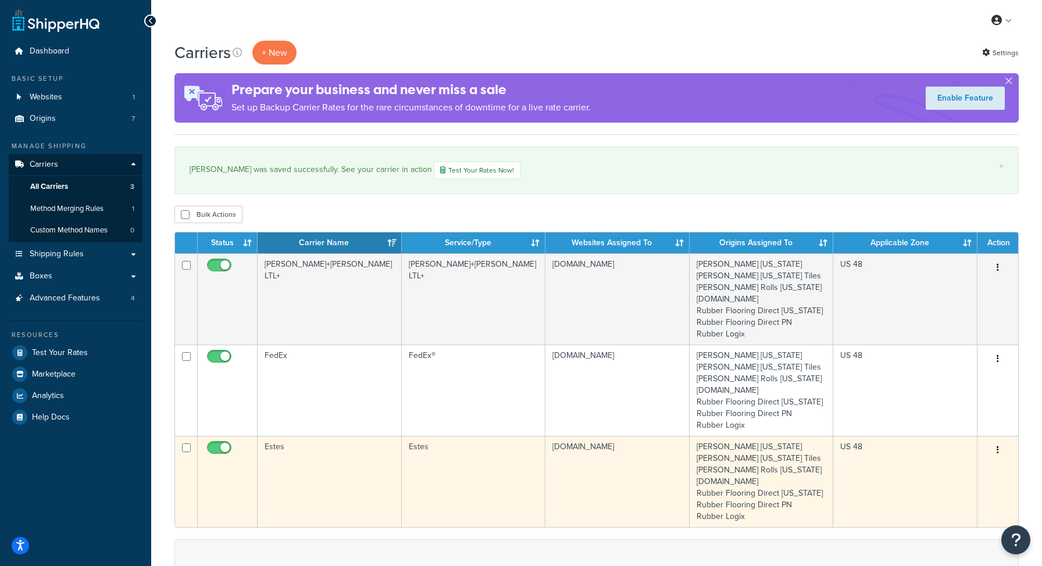
click at [290, 442] on td "Estes" at bounding box center [330, 481] width 144 height 91
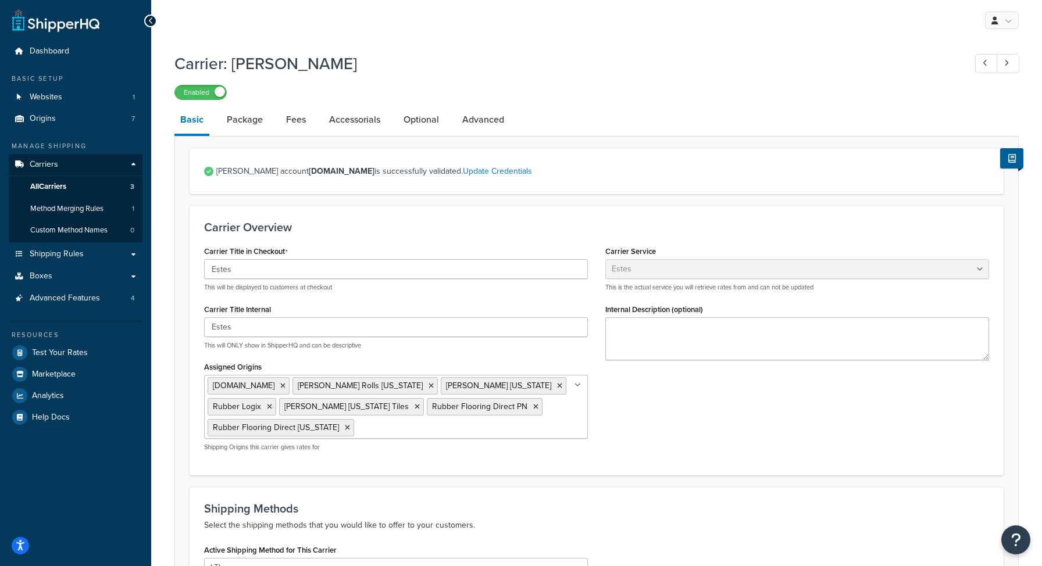
select select "estesFreight"
click at [248, 130] on link "Package" at bounding box center [245, 120] width 48 height 28
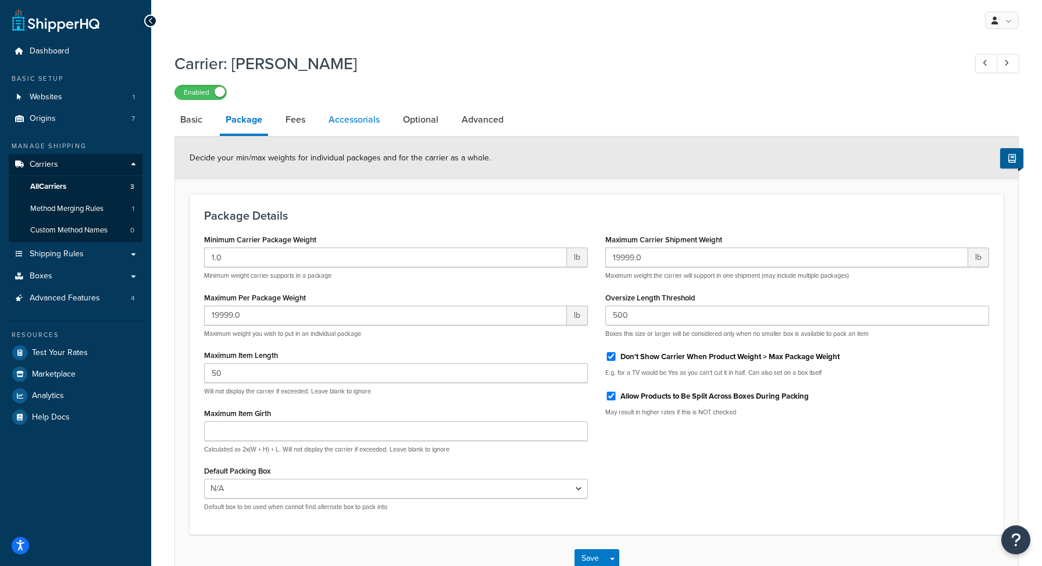
click at [363, 119] on link "Accessorials" at bounding box center [354, 120] width 63 height 28
select select "residential"
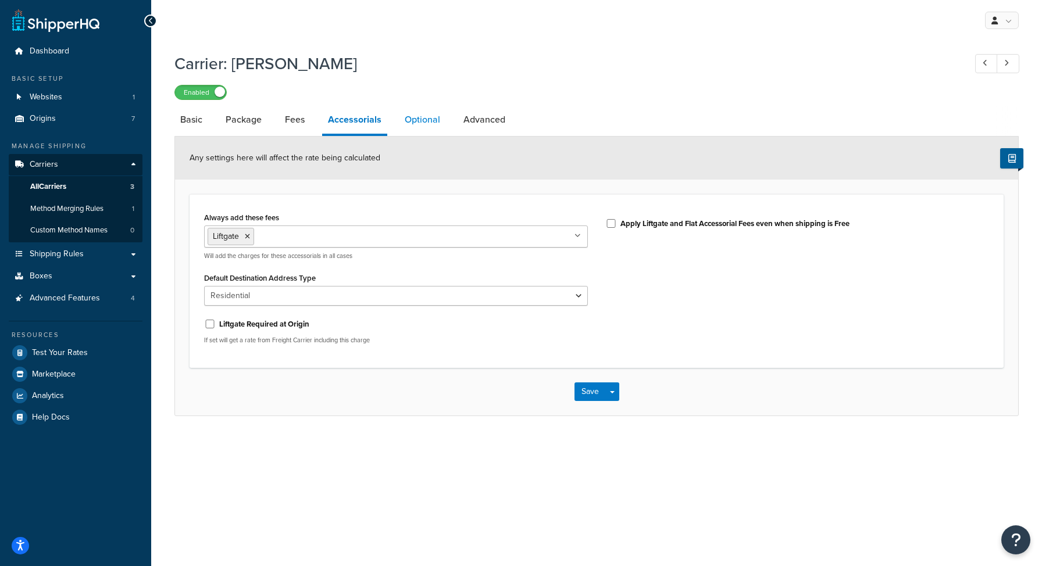
click at [426, 118] on link "Optional" at bounding box center [422, 120] width 47 height 28
select select "55"
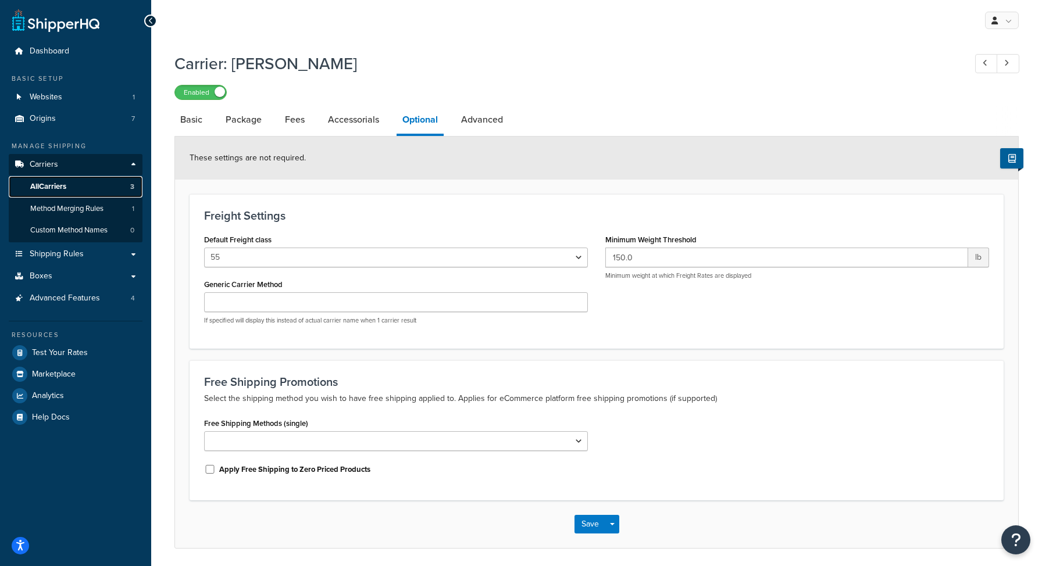
click at [32, 184] on span "All Carriers" at bounding box center [48, 187] width 36 height 10
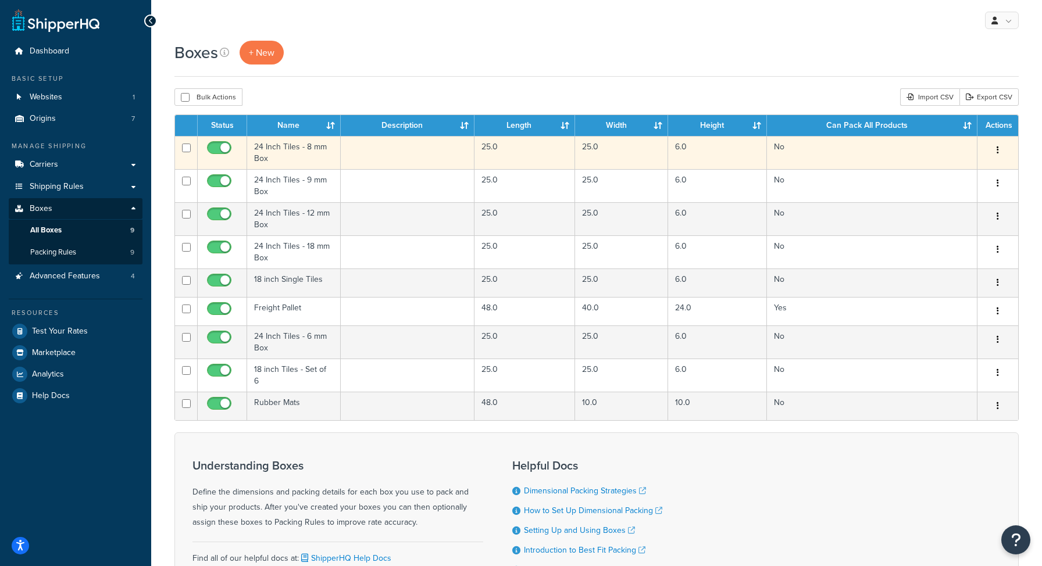
click at [276, 153] on td "24 Inch Tiles - 8 mm Box" at bounding box center [294, 152] width 94 height 33
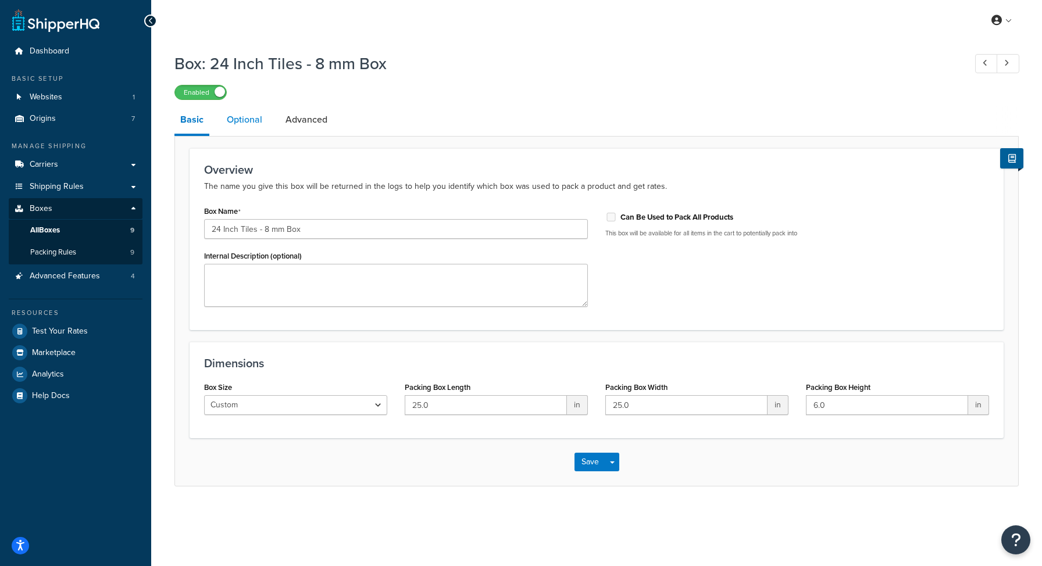
click at [254, 119] on link "Optional" at bounding box center [244, 120] width 47 height 28
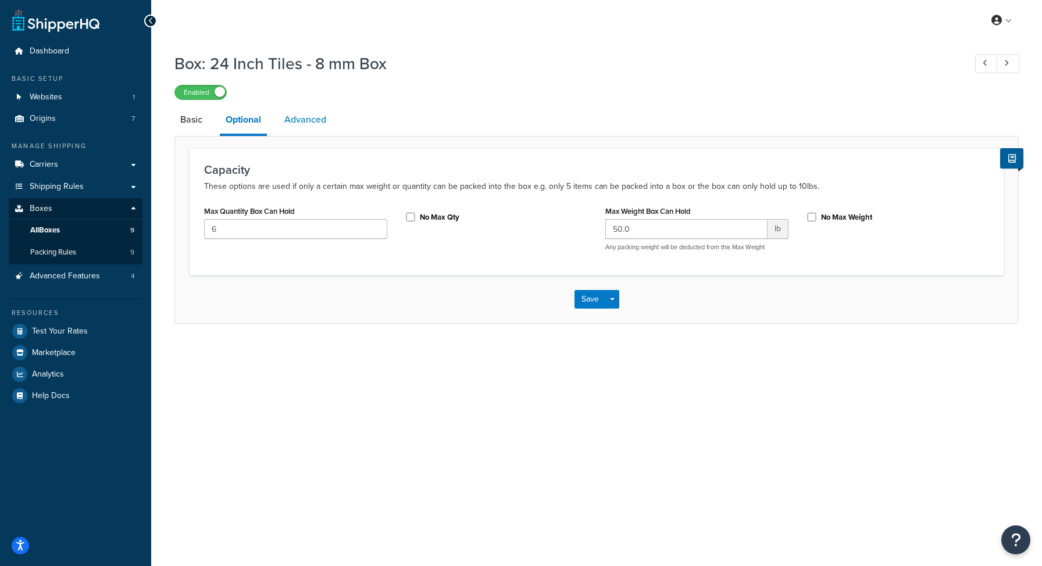
click at [315, 116] on link "Advanced" at bounding box center [306, 120] width 54 height 28
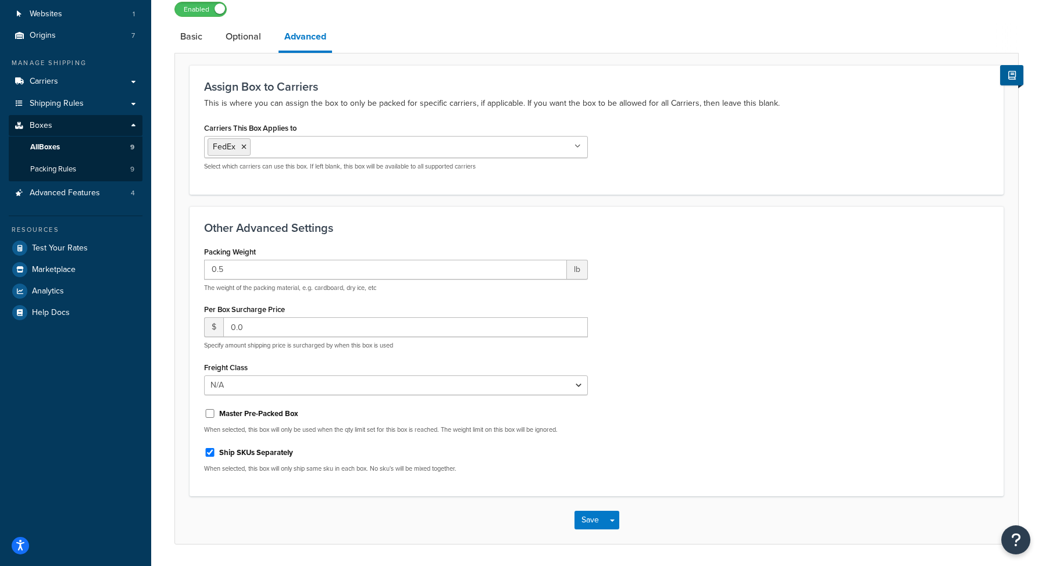
scroll to position [98, 0]
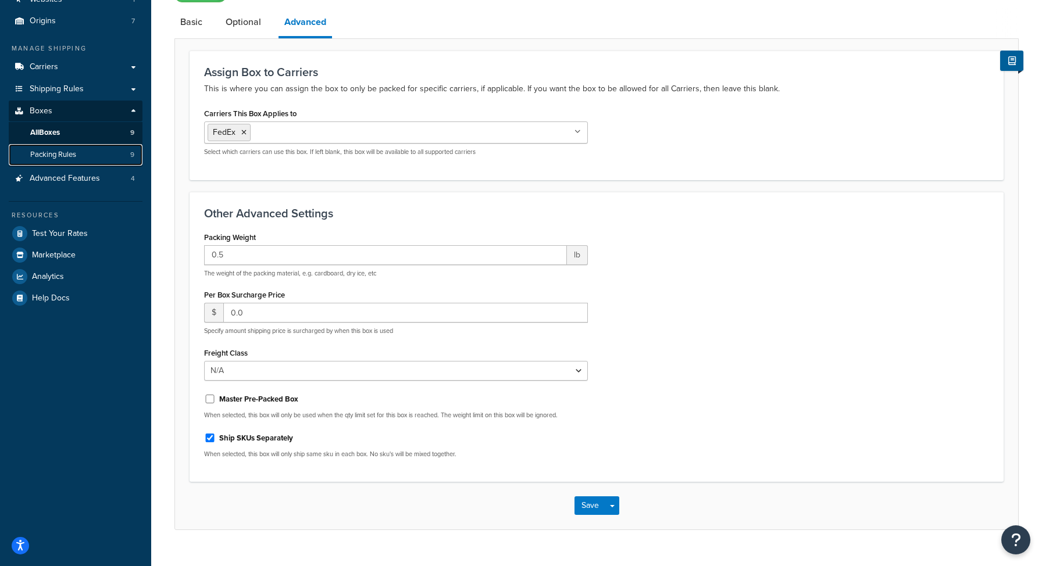
click at [98, 160] on link "Packing Rules 9" at bounding box center [76, 155] width 134 height 22
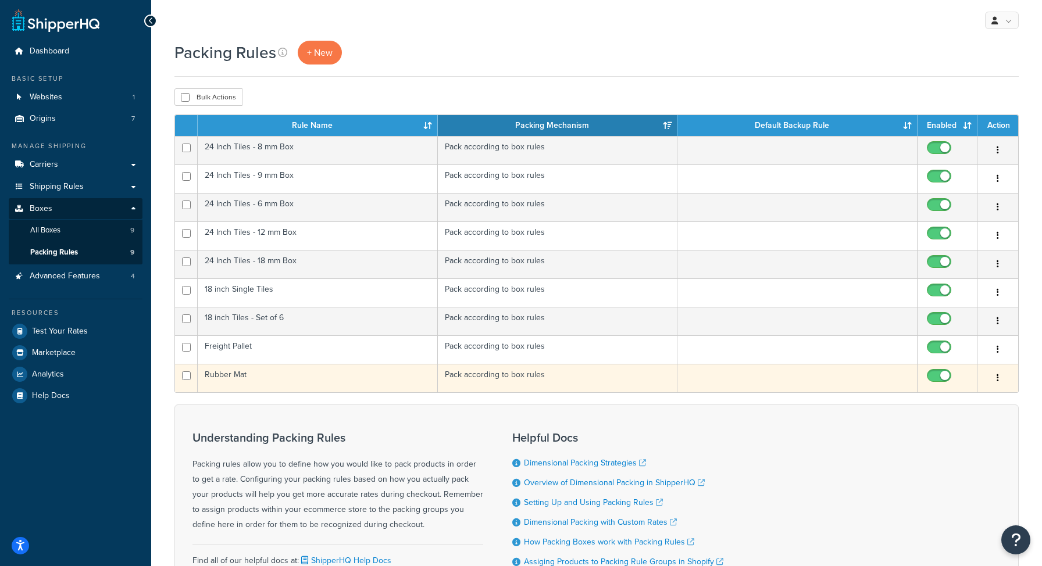
click at [216, 373] on td "Rubber Mat" at bounding box center [318, 378] width 240 height 28
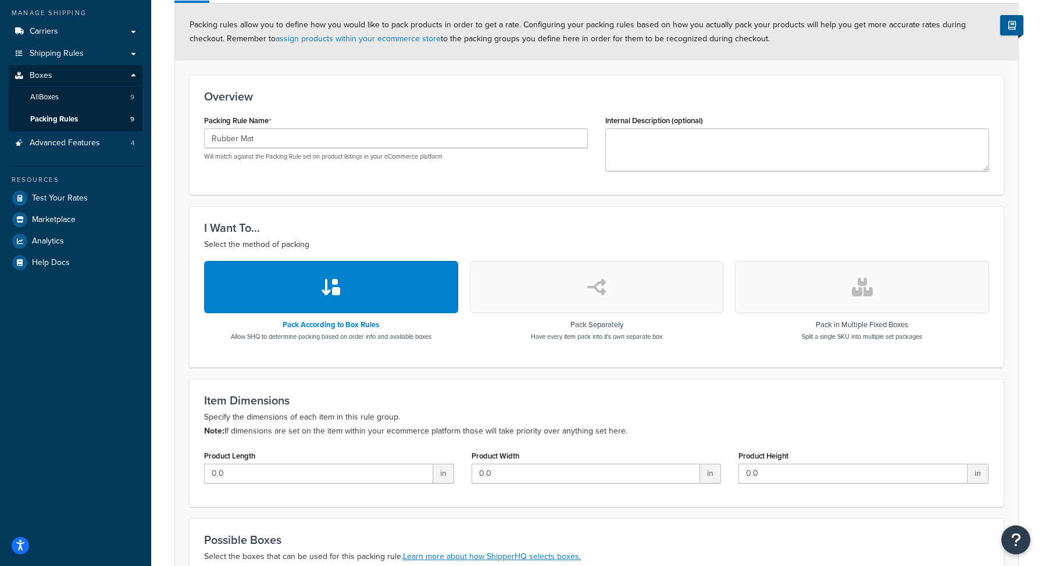
scroll to position [15, 0]
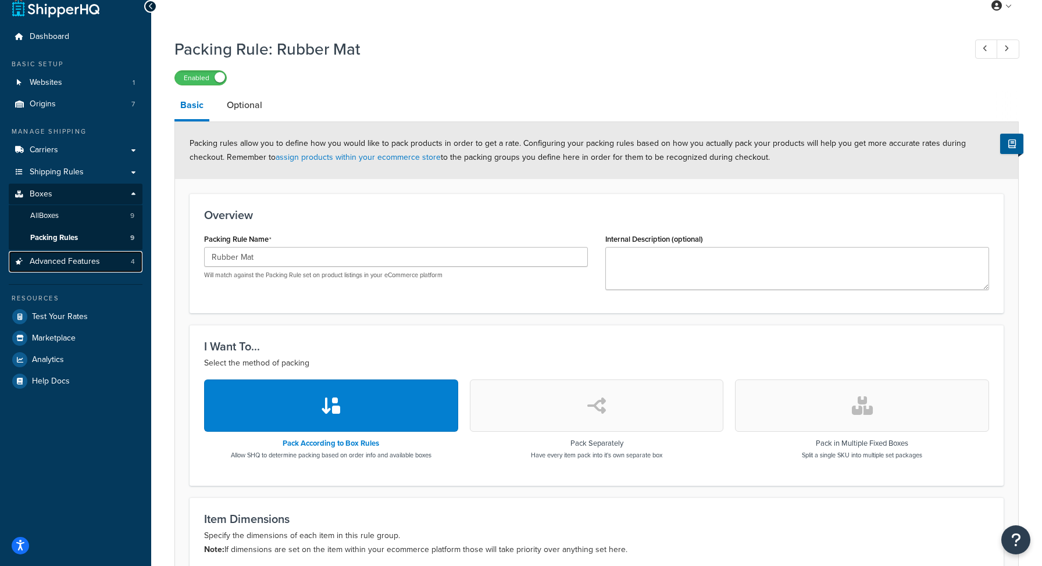
click at [83, 263] on span "Advanced Features" at bounding box center [65, 262] width 70 height 10
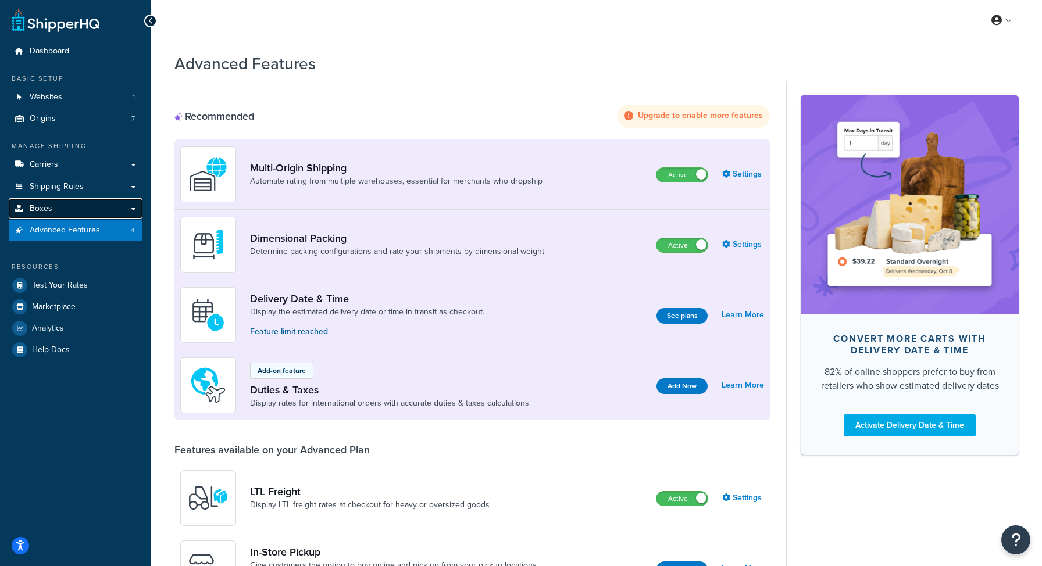
click at [92, 209] on link "Boxes" at bounding box center [76, 209] width 134 height 22
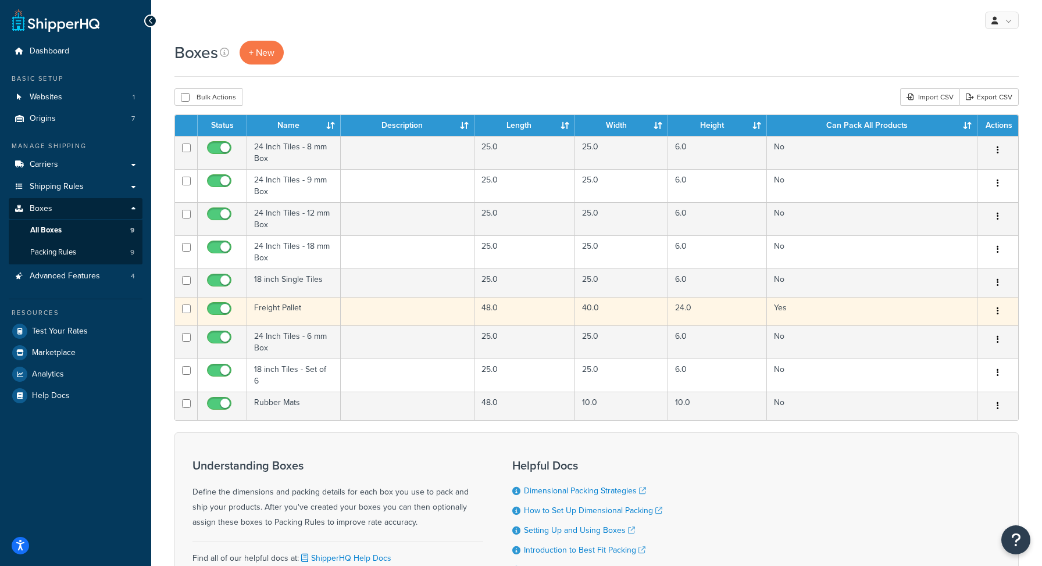
click at [280, 312] on td "Freight Pallet" at bounding box center [294, 311] width 94 height 28
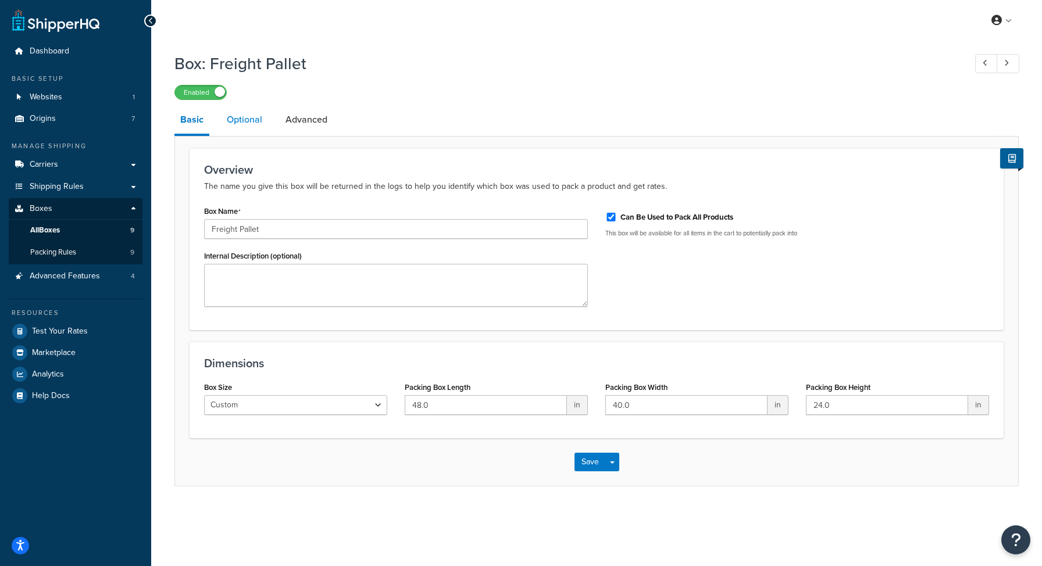
click at [247, 118] on link "Optional" at bounding box center [244, 120] width 47 height 28
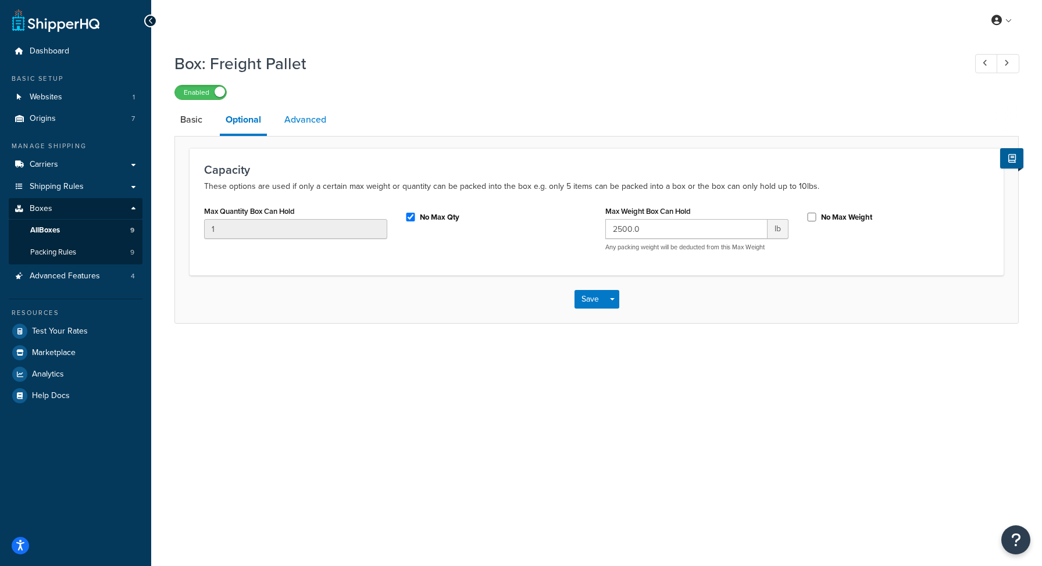
click at [297, 128] on link "Advanced" at bounding box center [306, 120] width 54 height 28
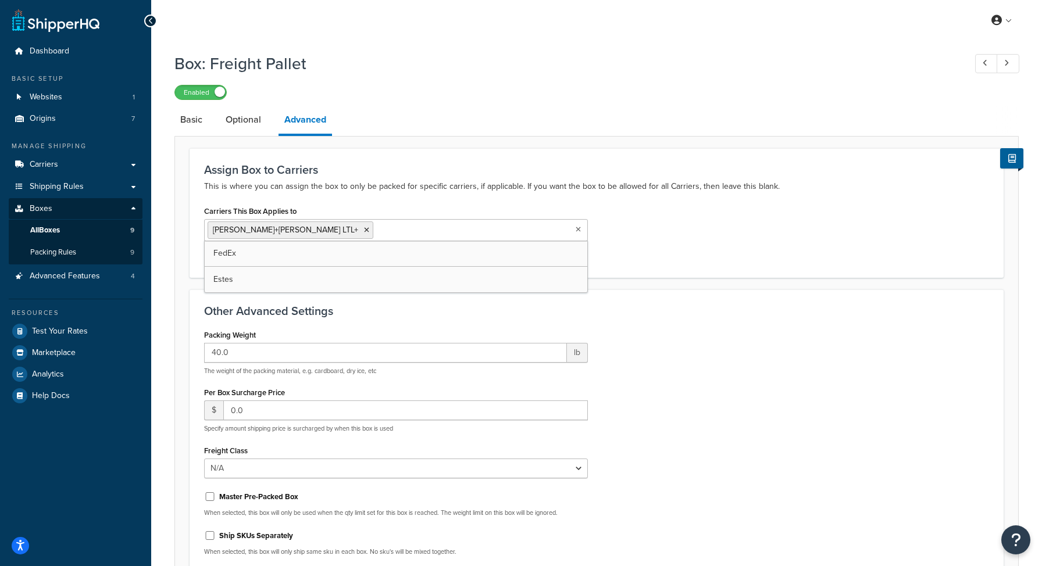
click at [376, 231] on input "Carriers This Box Applies to" at bounding box center [427, 229] width 103 height 13
click at [421, 189] on p "This is where you can assign the box to only be packed for specific carriers, i…" at bounding box center [596, 187] width 785 height 14
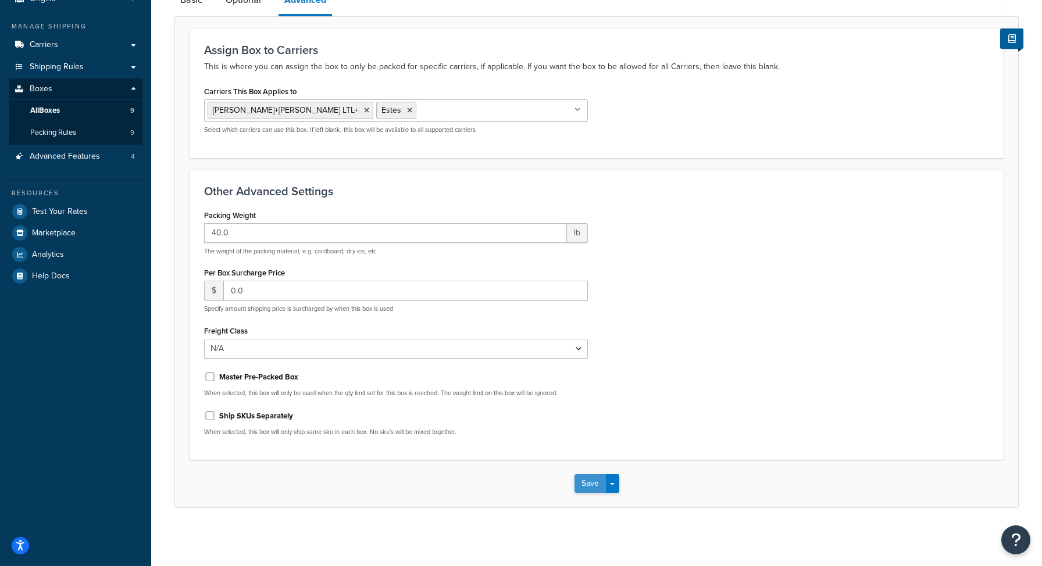
click at [594, 490] on button "Save" at bounding box center [590, 484] width 31 height 19
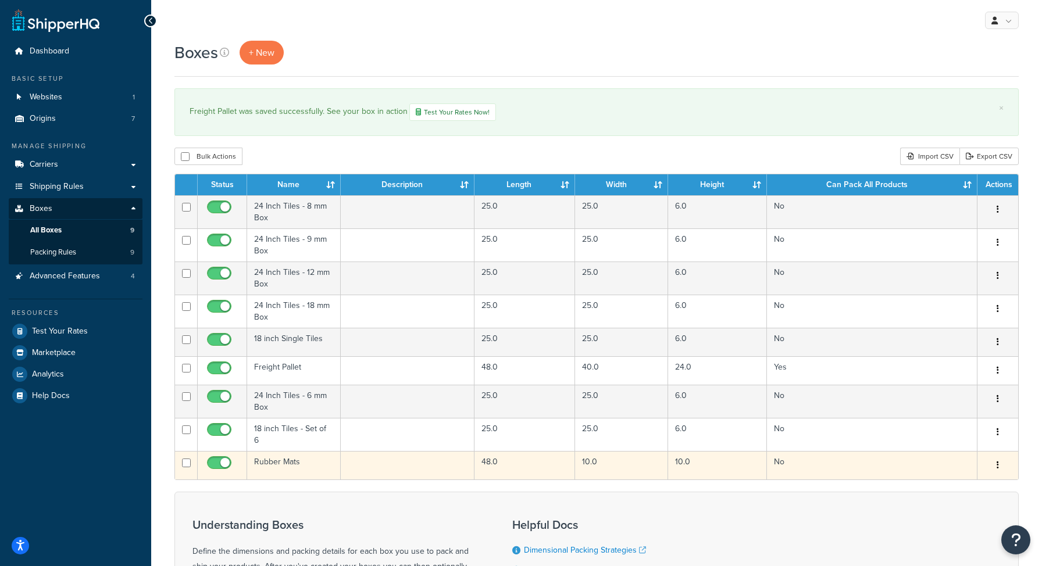
click at [268, 454] on td "Rubber Mats" at bounding box center [294, 465] width 94 height 28
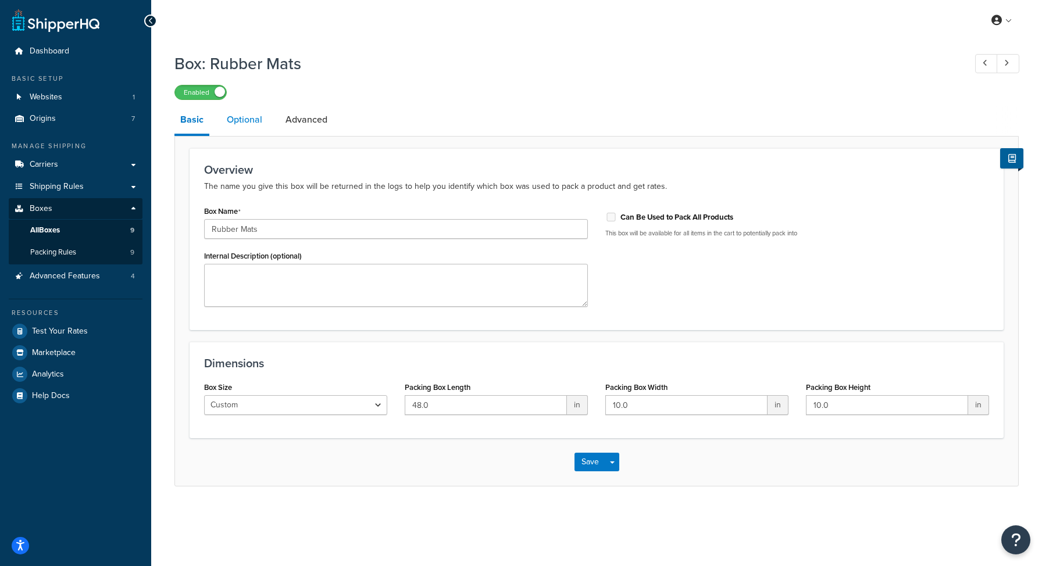
click at [256, 126] on link "Optional" at bounding box center [244, 120] width 47 height 28
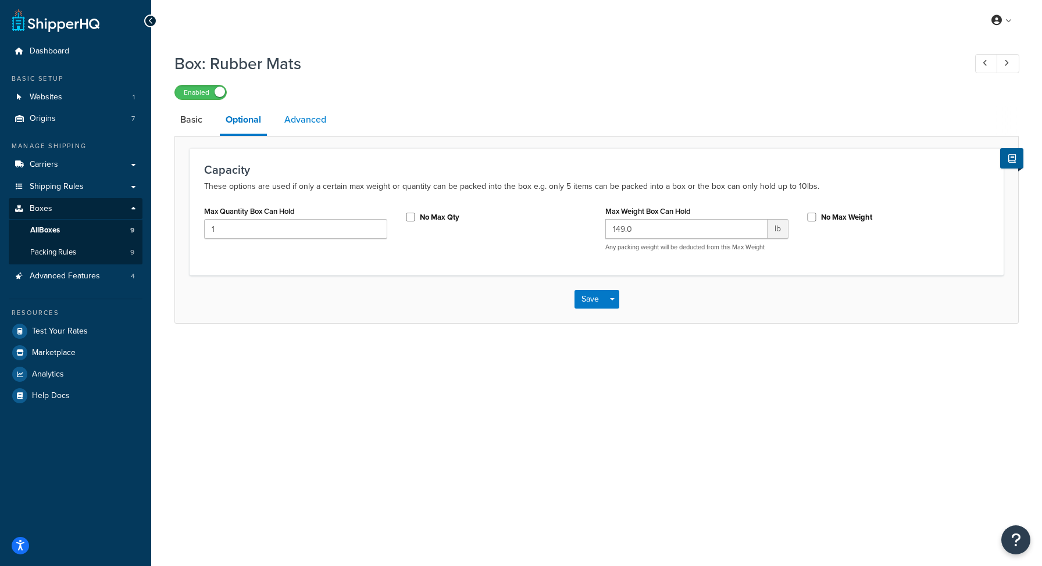
click at [302, 126] on link "Advanced" at bounding box center [306, 120] width 54 height 28
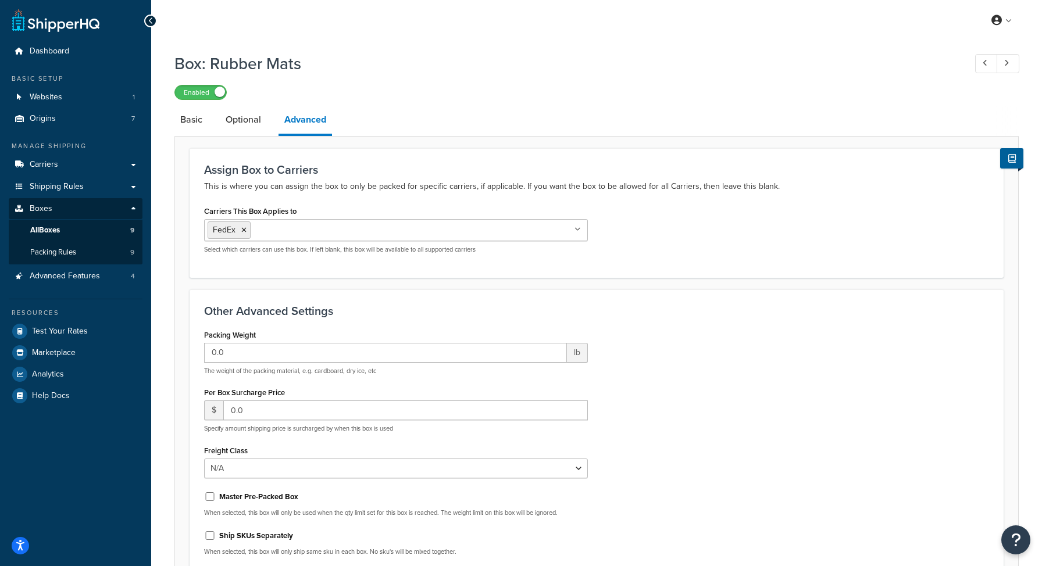
click at [307, 232] on input "Carriers This Box Applies to" at bounding box center [305, 229] width 103 height 13
click at [342, 172] on h3 "Assign Box to Carriers" at bounding box center [596, 169] width 785 height 13
click at [108, 254] on link "Packing Rules 9" at bounding box center [76, 253] width 134 height 22
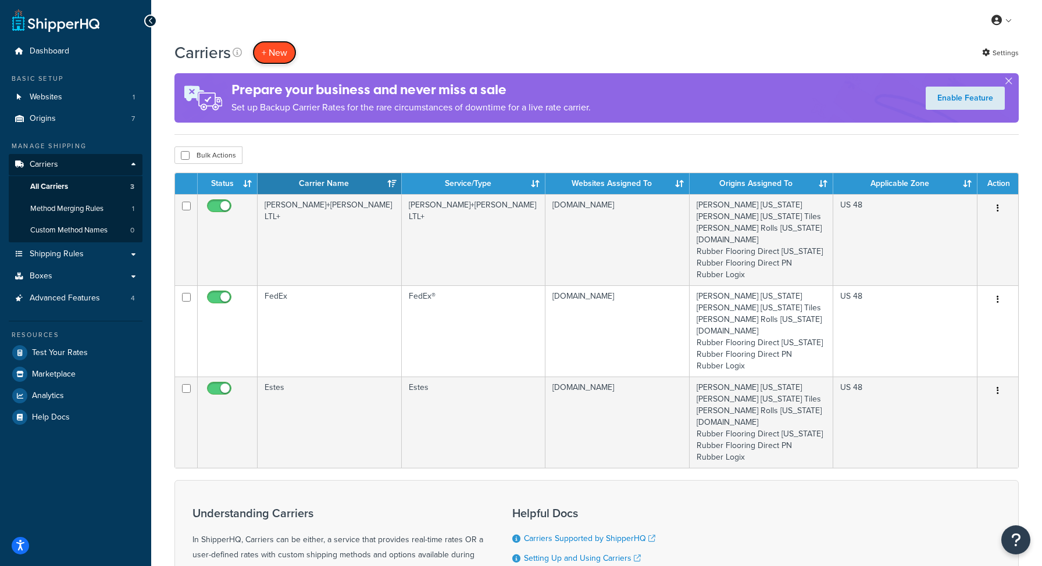
click at [271, 52] on button "+ New" at bounding box center [274, 53] width 44 height 24
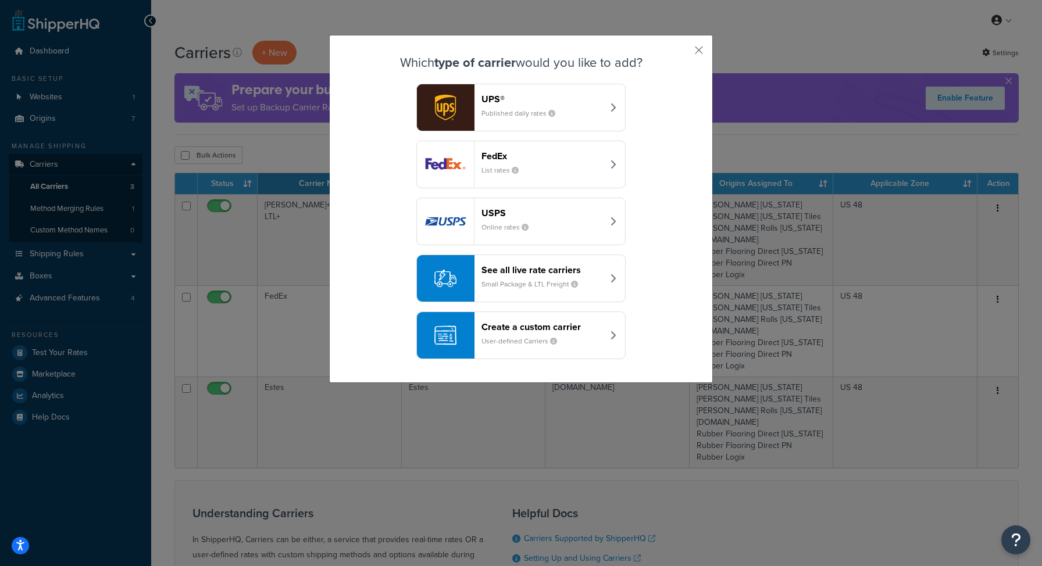
click at [555, 282] on small "Small Package & LTL Freight" at bounding box center [535, 284] width 106 height 10
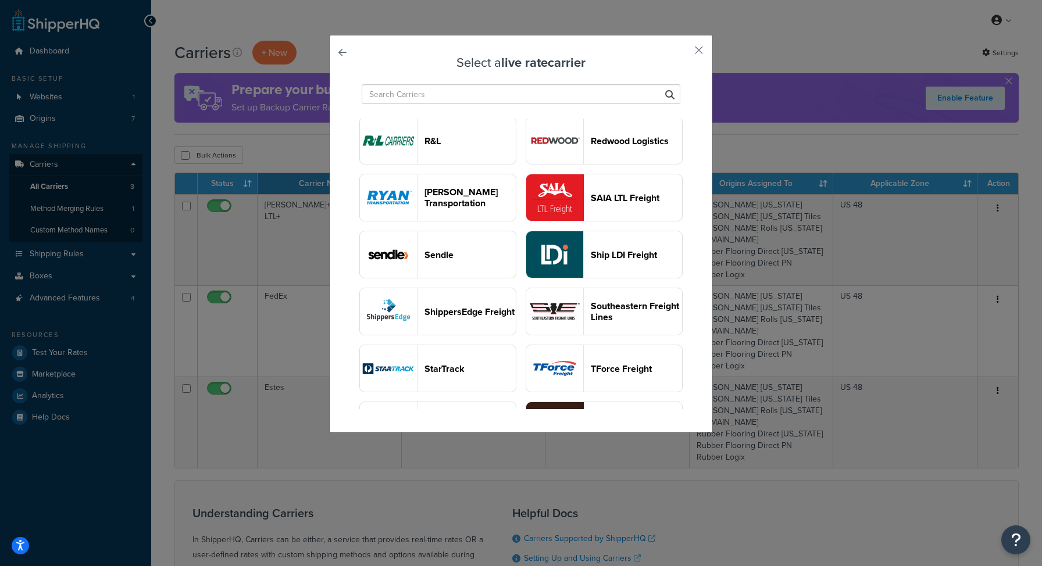
scroll to position [1343, 0]
